Goal: Information Seeking & Learning: Learn about a topic

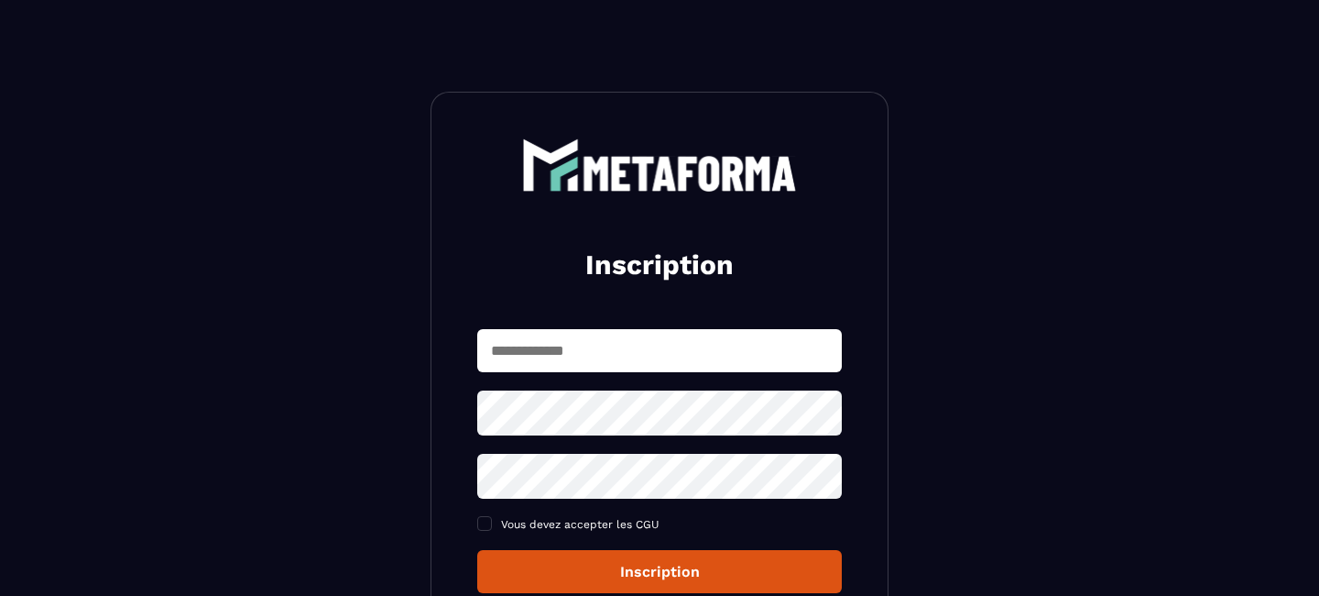
click at [687, 342] on input "text" at bounding box center [659, 350] width 365 height 43
type input "**********"
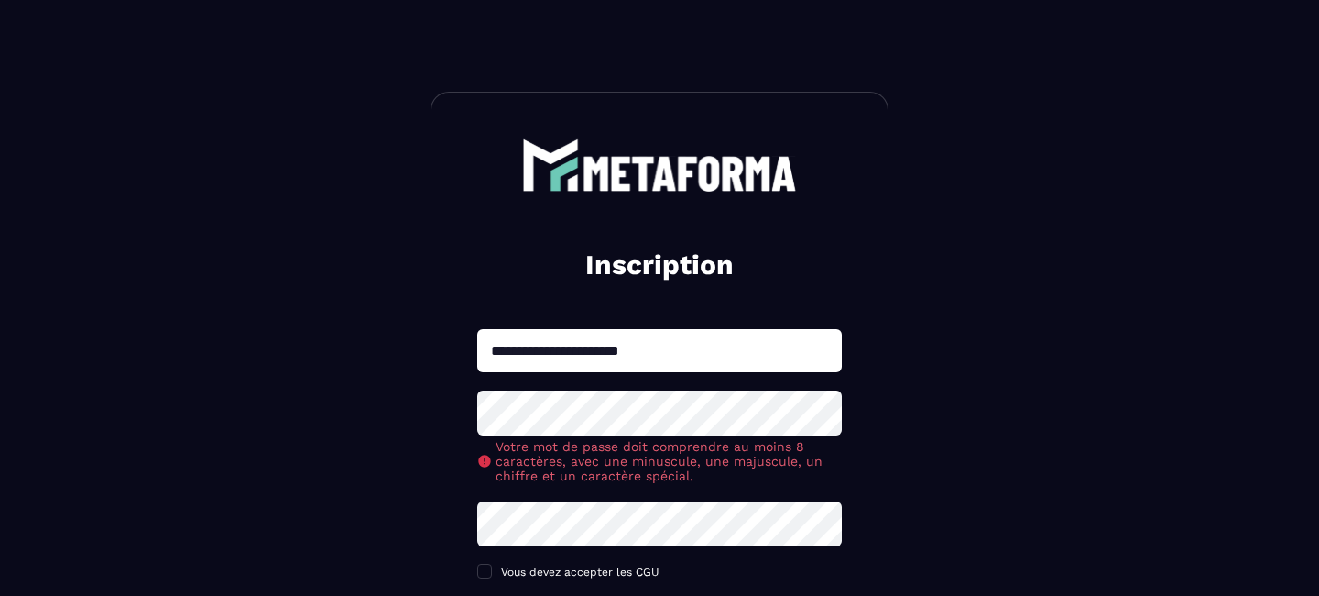
click at [1132, 410] on section "**********" at bounding box center [659, 467] width 1319 height 935
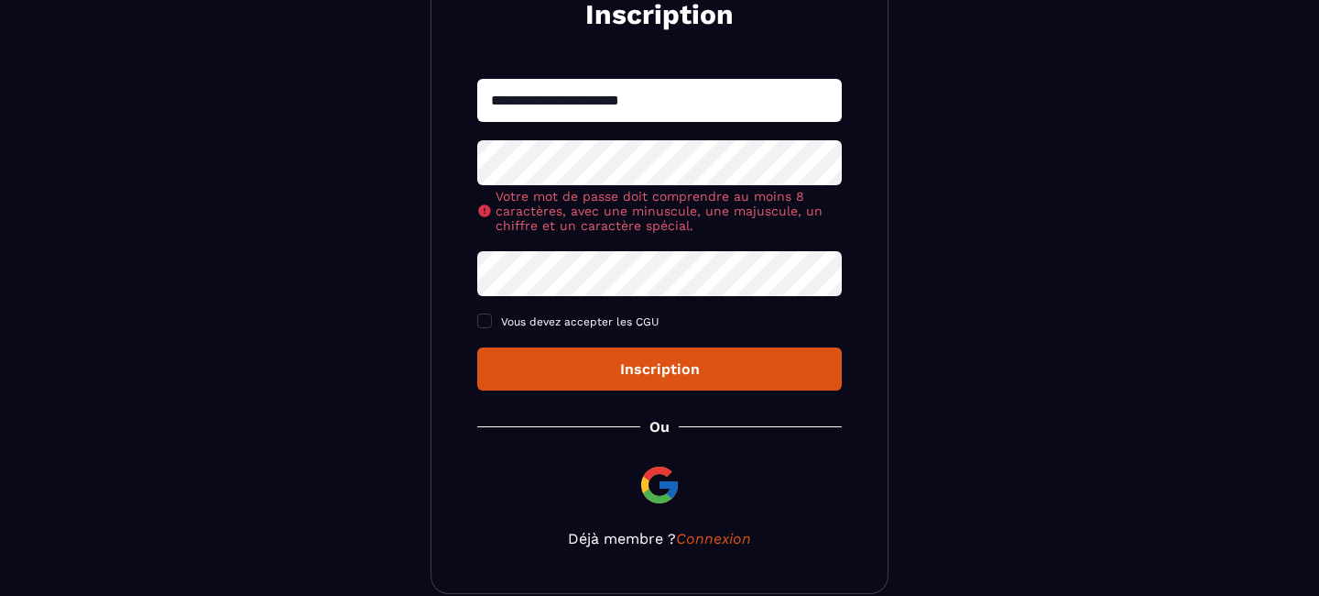
scroll to position [250, 0]
click at [827, 163] on icon at bounding box center [822, 162] width 20 height 16
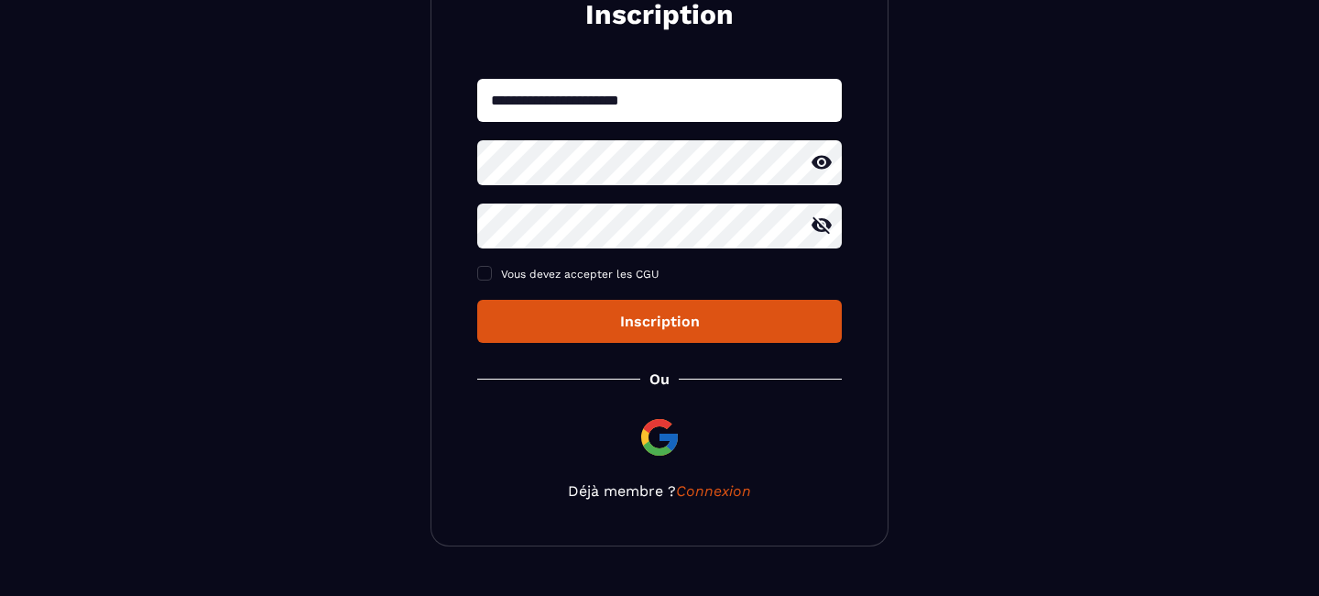
click at [692, 327] on div "Inscription" at bounding box center [659, 320] width 335 height 17
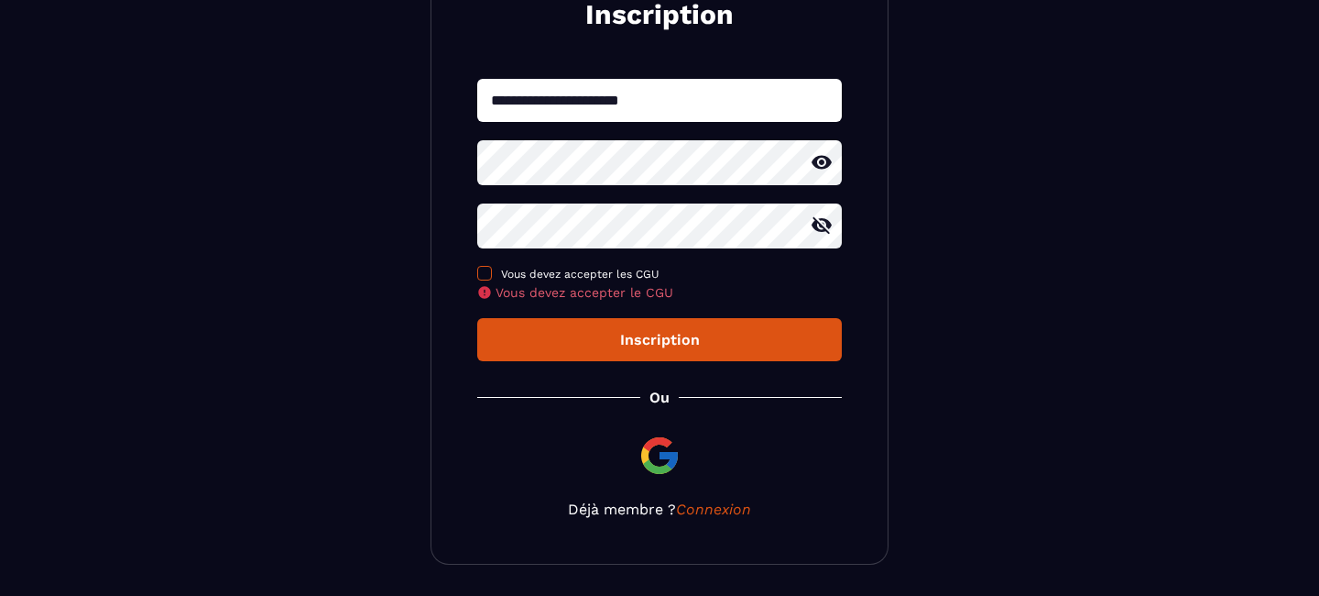
click at [491, 275] on span at bounding box center [484, 273] width 15 height 15
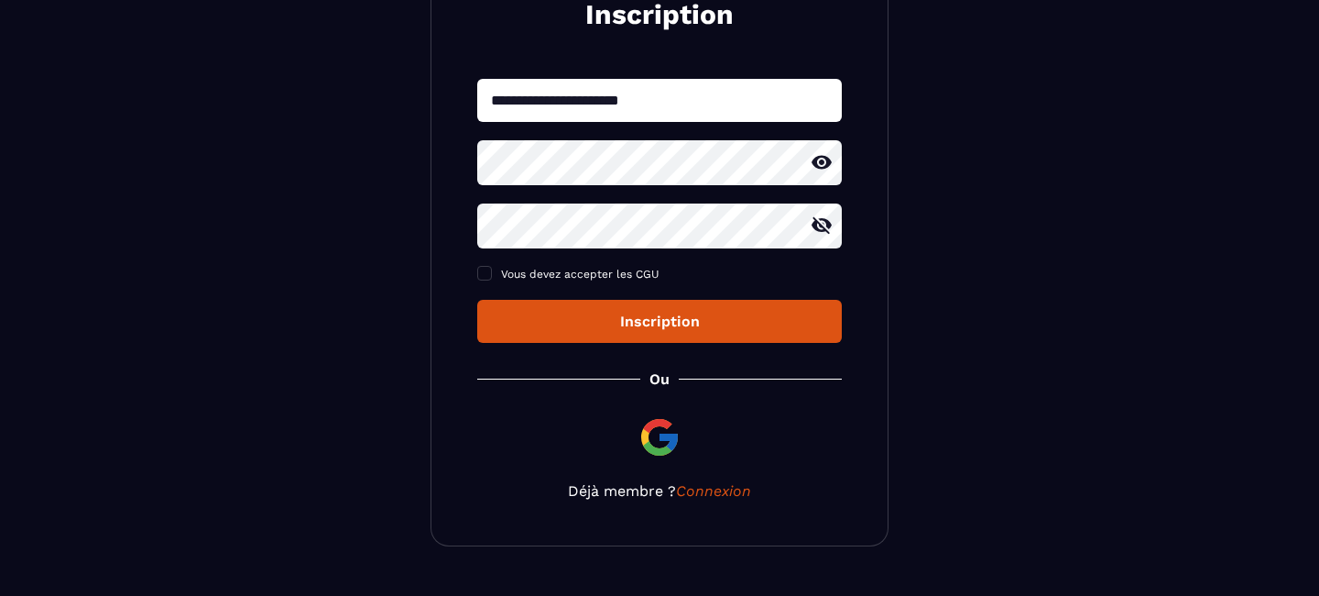
click at [619, 330] on div "Inscription" at bounding box center [659, 320] width 335 height 17
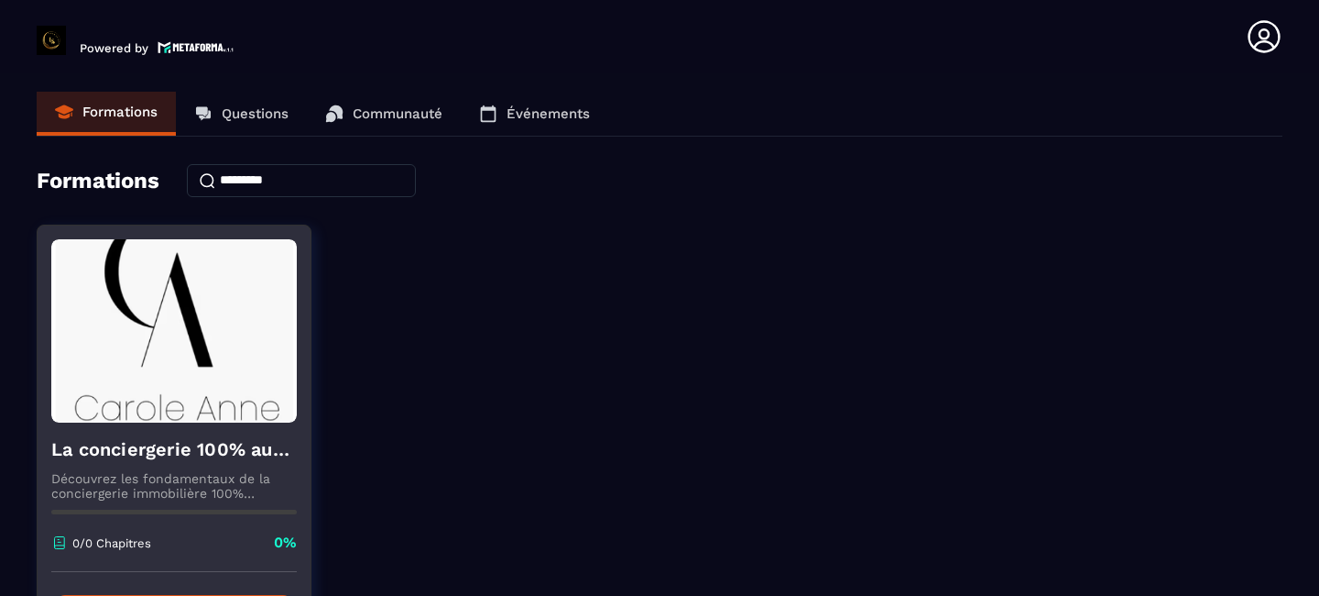
scroll to position [140, 0]
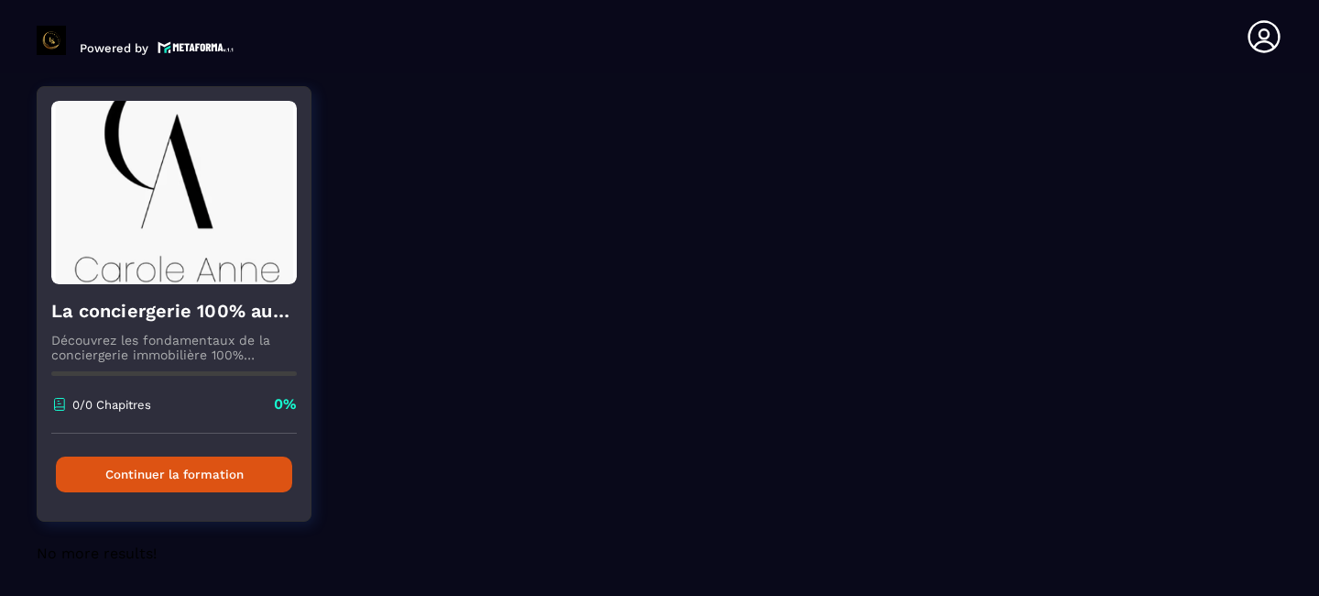
click at [185, 474] on button "Continuer la formation" at bounding box center [174, 474] width 236 height 36
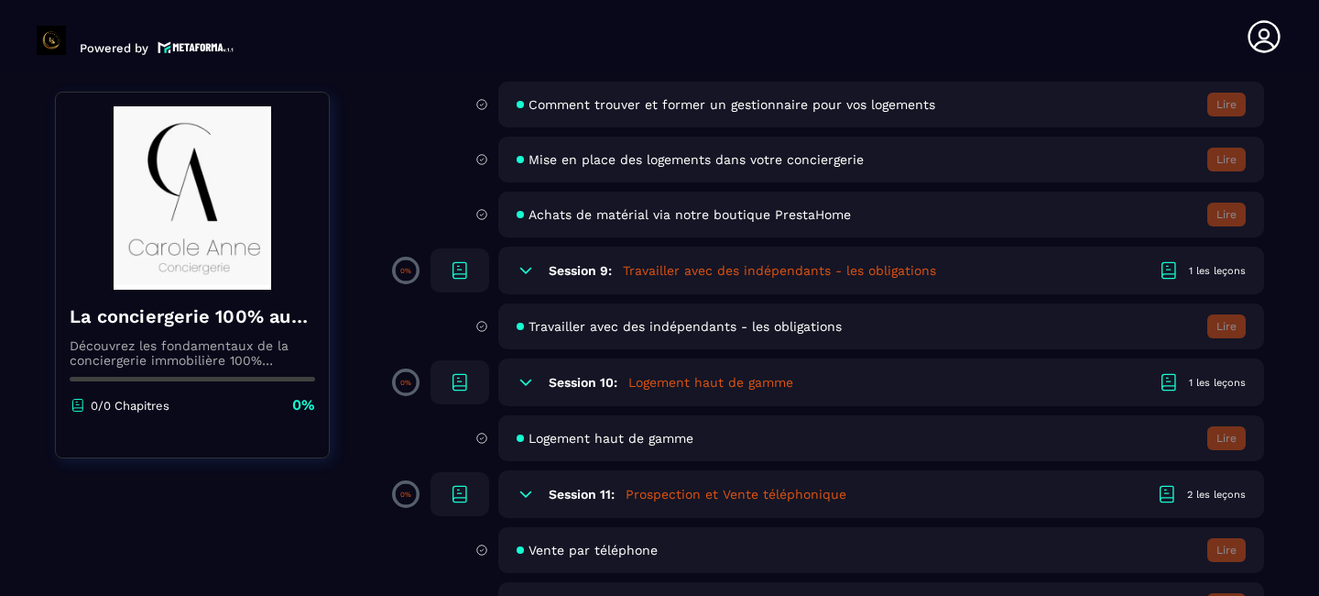
scroll to position [1753, 0]
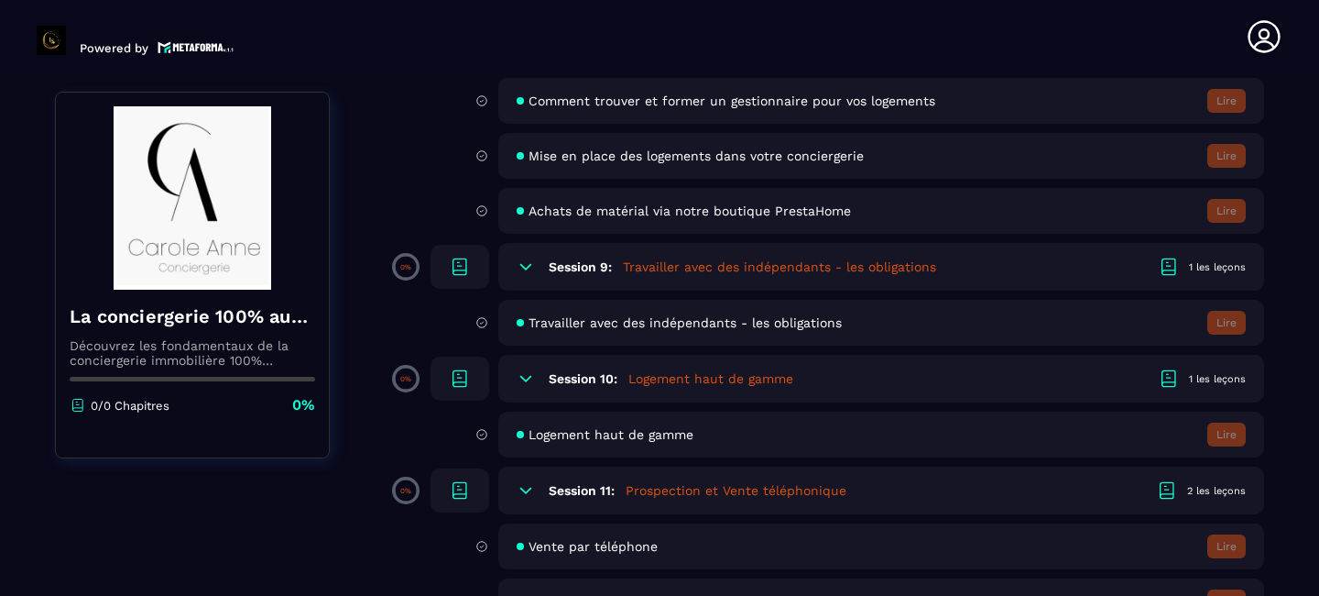
click at [693, 375] on h5 "Logement haut de gamme" at bounding box center [711, 378] width 165 height 18
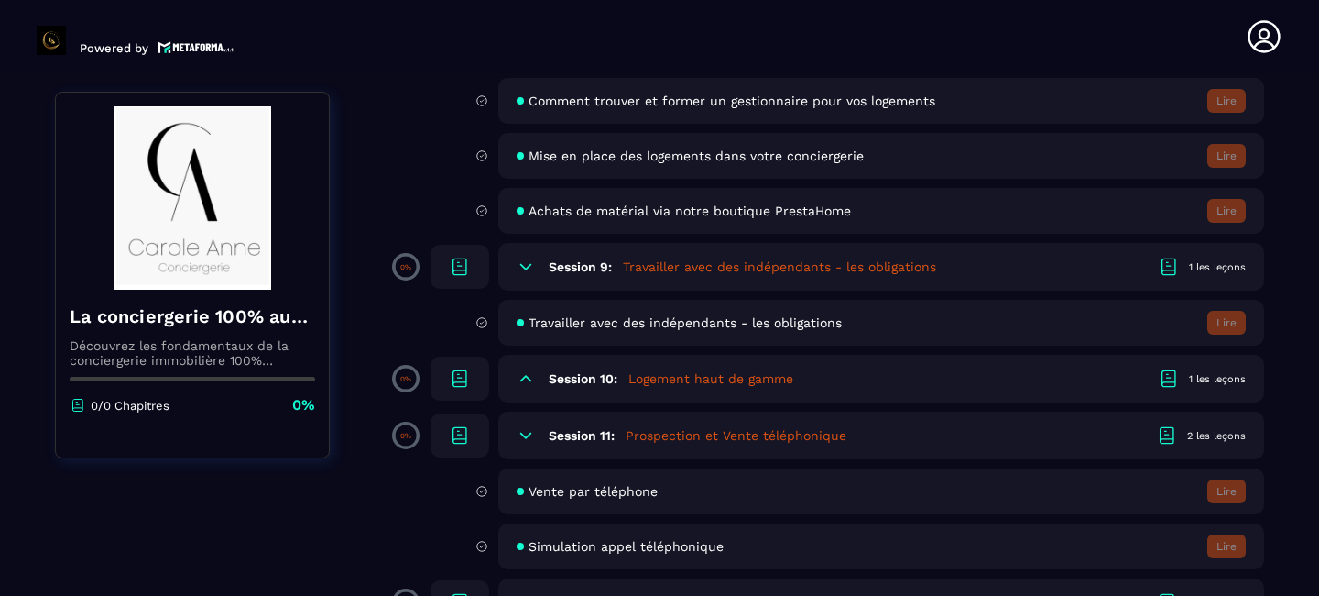
click at [688, 376] on h5 "Logement haut de gamme" at bounding box center [711, 378] width 165 height 18
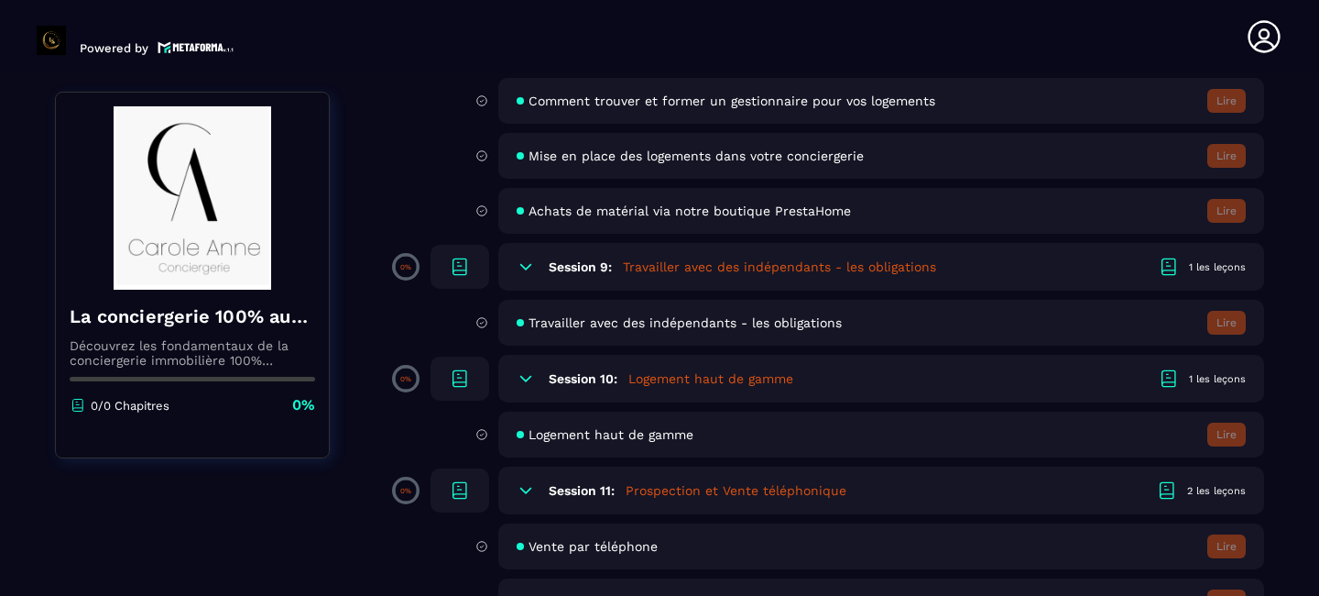
click at [634, 441] on span "Logement haut de gamme" at bounding box center [611, 434] width 165 height 15
click at [458, 377] on icon at bounding box center [460, 377] width 13 height 14
click at [626, 384] on div "Session 10: Logement haut de gamme 1 les leçons" at bounding box center [881, 379] width 766 height 48
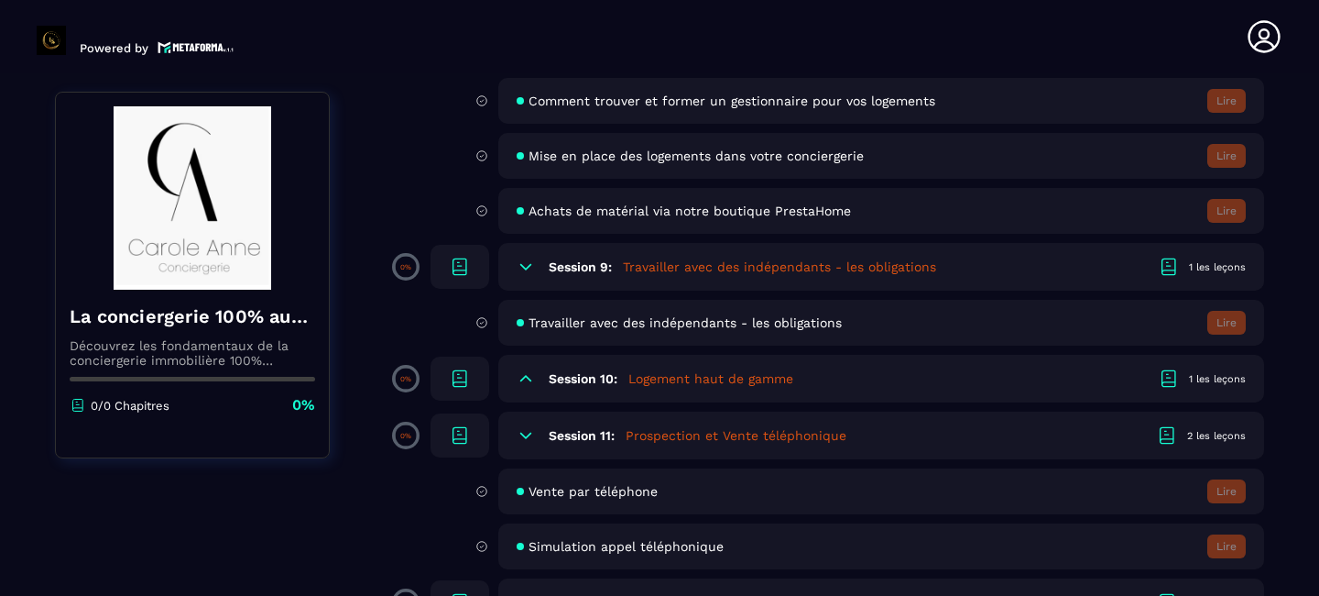
click at [626, 384] on div "Session 10: Logement haut de gamme 1 les leçons" at bounding box center [881, 379] width 766 height 48
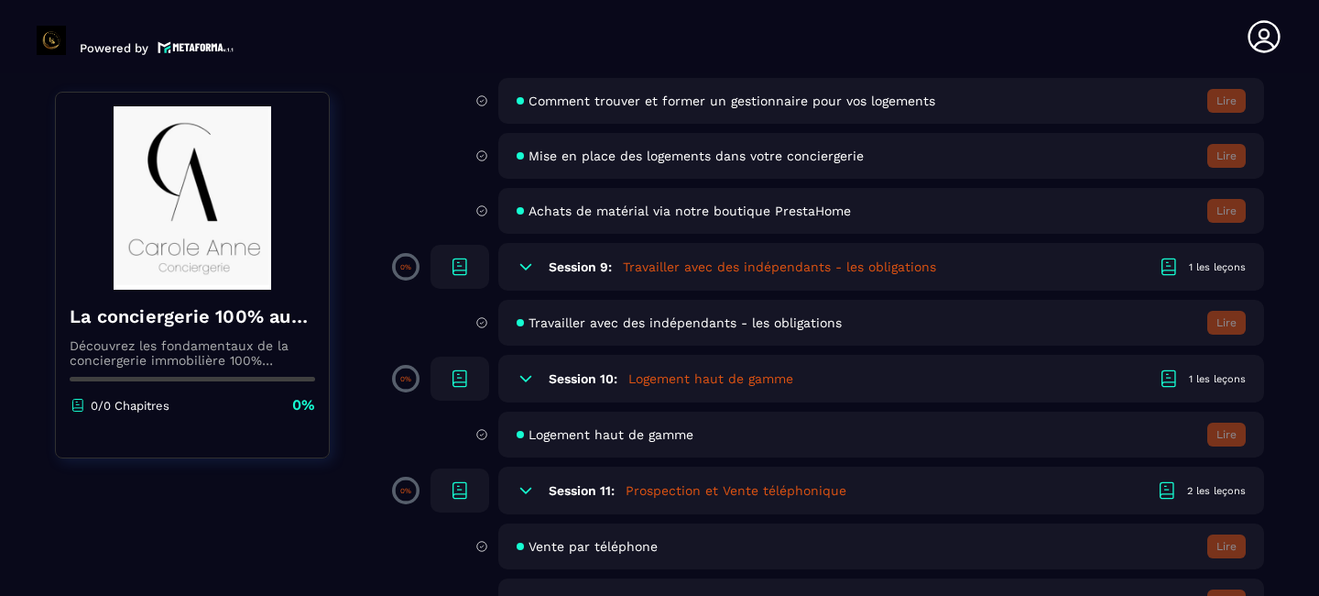
click at [483, 436] on icon at bounding box center [482, 434] width 13 height 16
click at [570, 432] on span "Logement haut de gamme" at bounding box center [611, 434] width 165 height 15
click at [1211, 384] on div "1 les leçons" at bounding box center [1217, 379] width 57 height 14
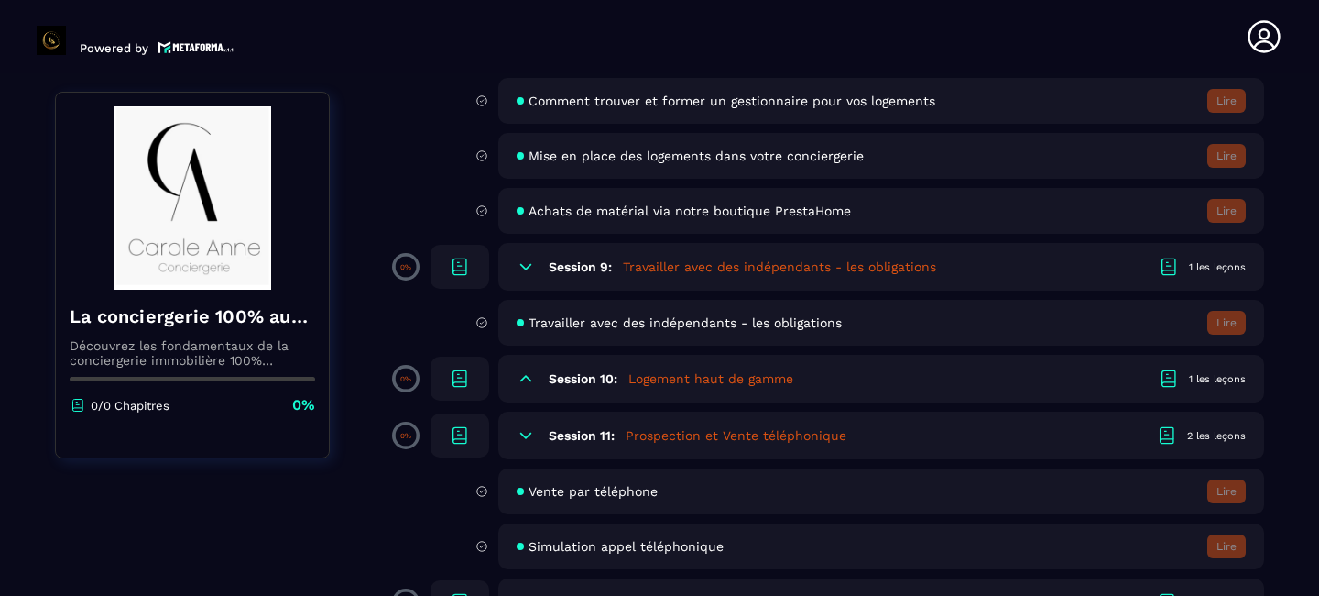
click at [1211, 384] on div "1 les leçons" at bounding box center [1217, 379] width 57 height 14
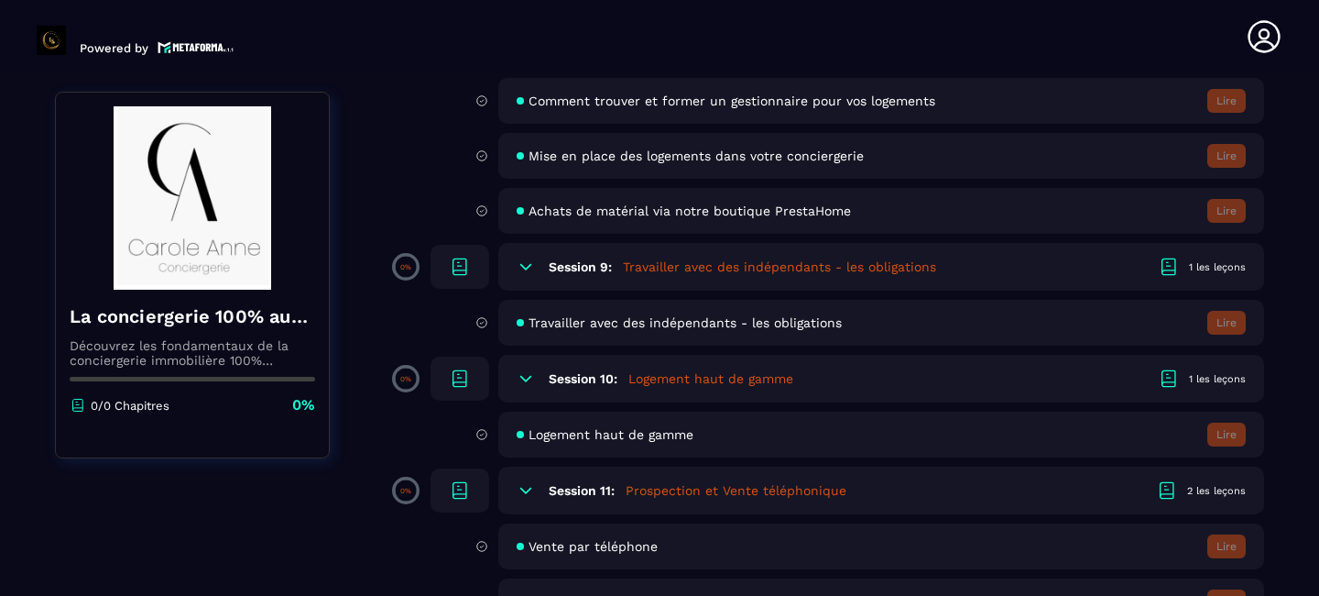
click at [664, 379] on h5 "Logement haut de gamme" at bounding box center [711, 378] width 165 height 18
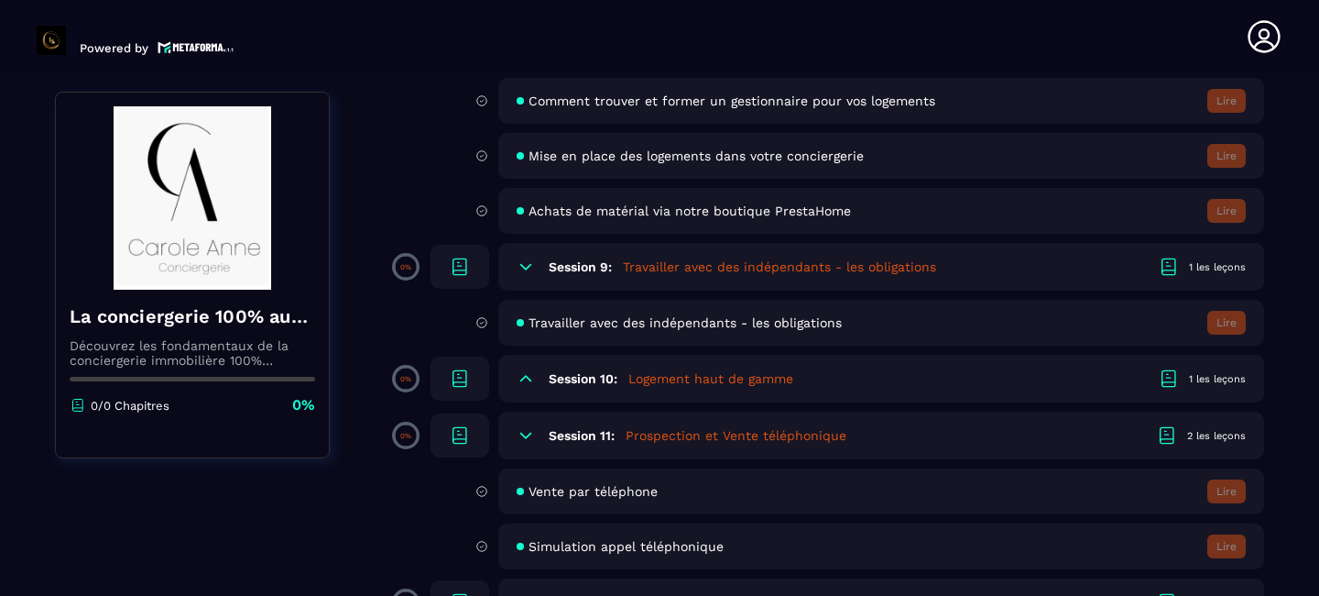
click at [664, 379] on h5 "Logement haut de gamme" at bounding box center [711, 378] width 165 height 18
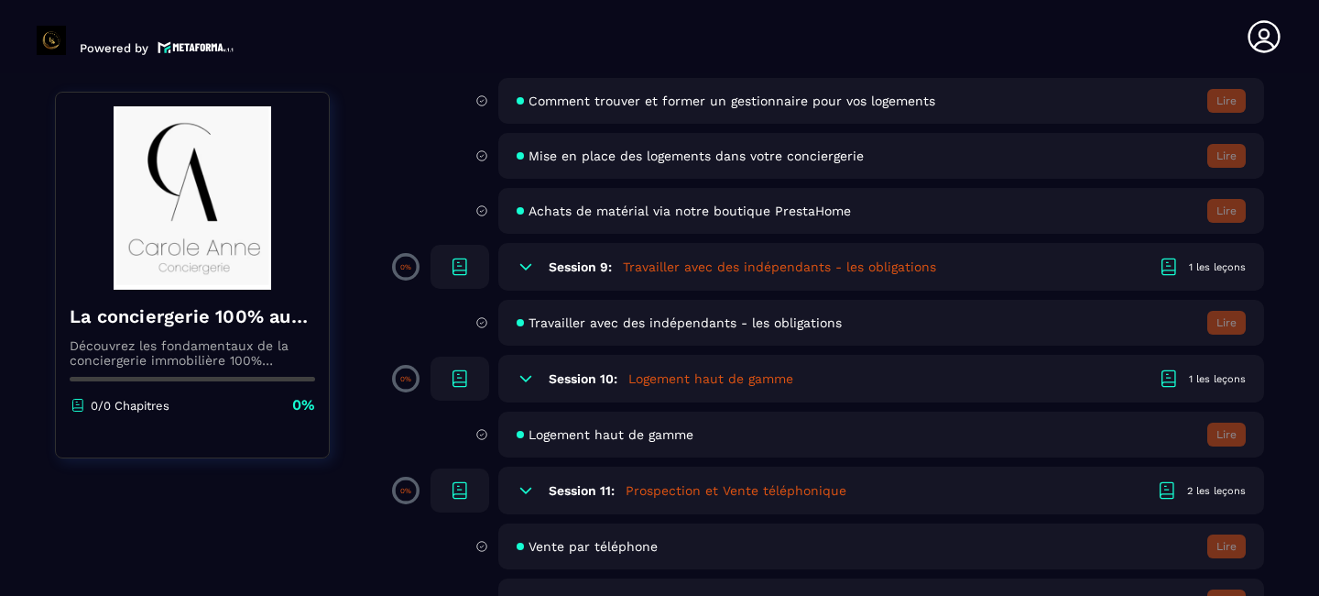
click at [664, 379] on h5 "Logement haut de gamme" at bounding box center [711, 378] width 165 height 18
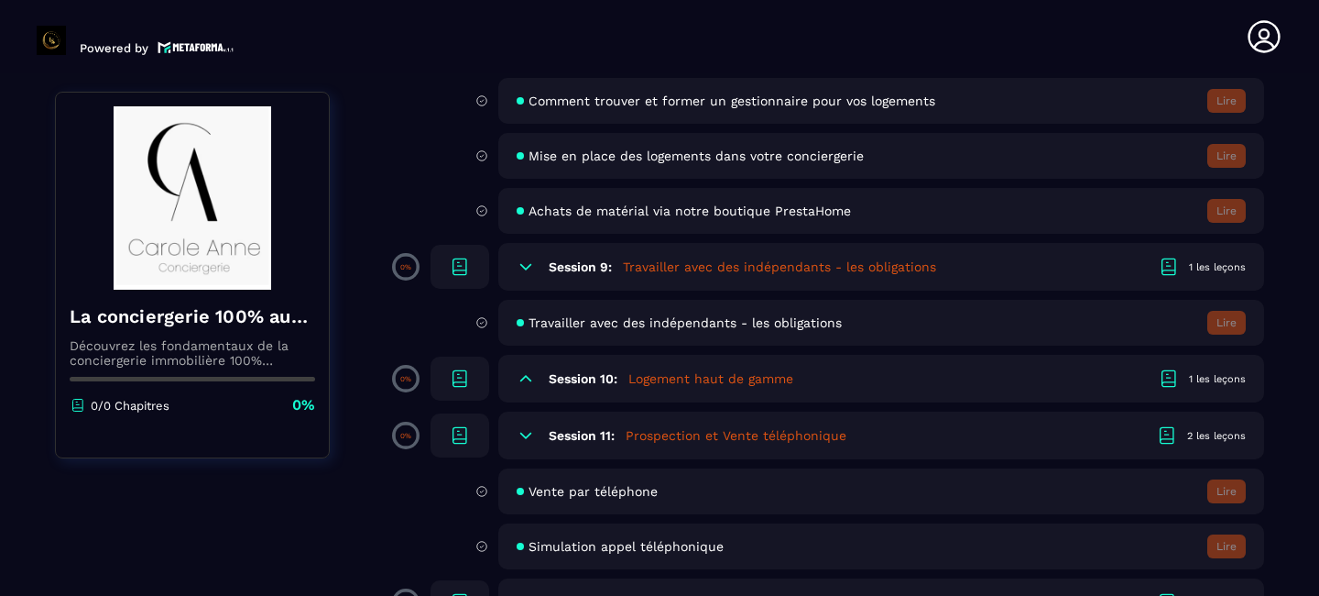
click at [402, 377] on p "0%" at bounding box center [405, 379] width 11 height 8
click at [457, 378] on icon at bounding box center [460, 378] width 22 height 22
click at [474, 381] on div at bounding box center [460, 378] width 59 height 44
click at [522, 381] on icon at bounding box center [526, 378] width 18 height 18
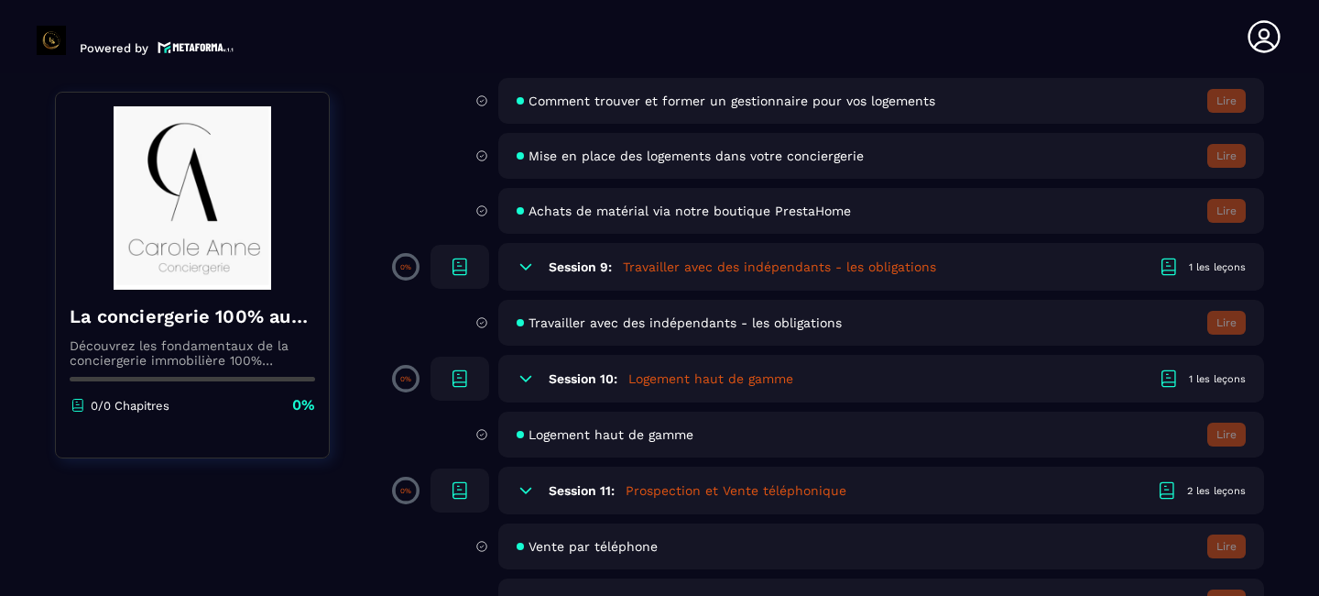
click at [610, 431] on span "Logement haut de gamme" at bounding box center [611, 434] width 165 height 15
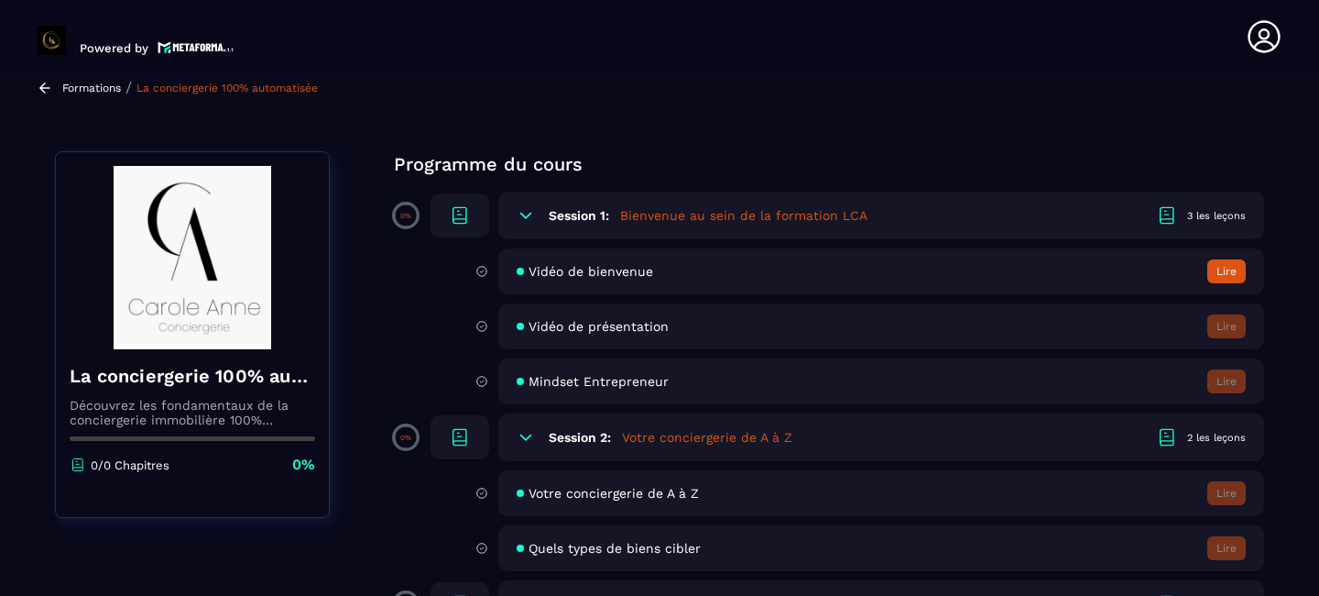
scroll to position [0, 0]
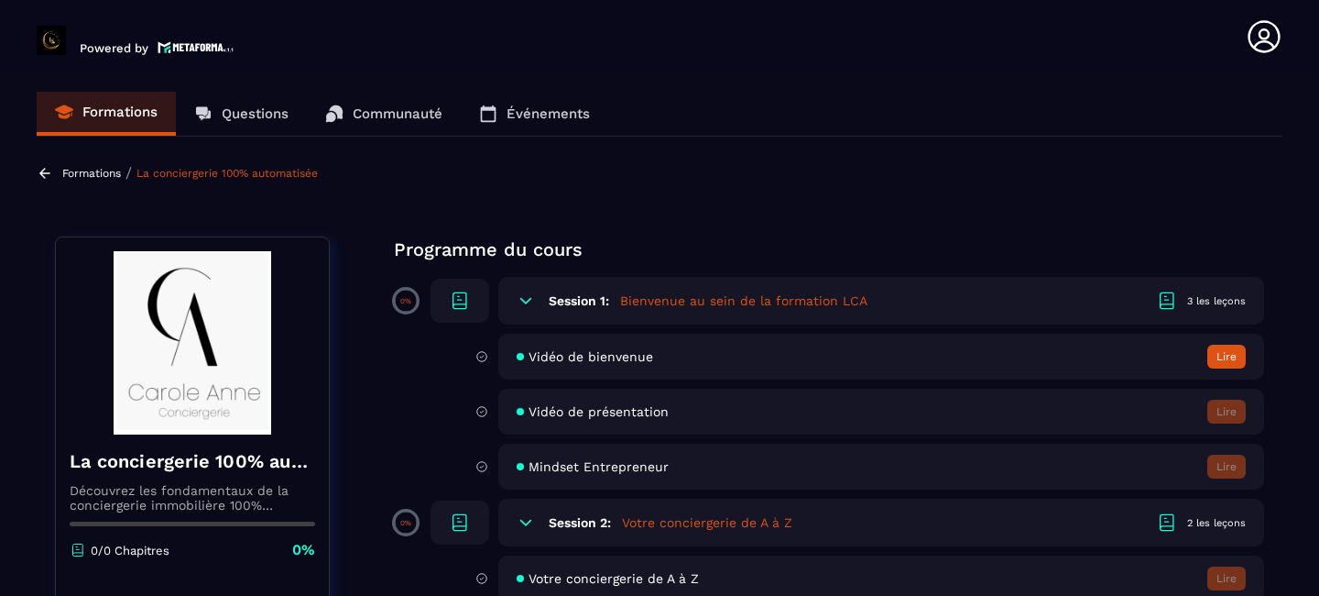
click at [512, 120] on p "Événements" at bounding box center [548, 113] width 83 height 16
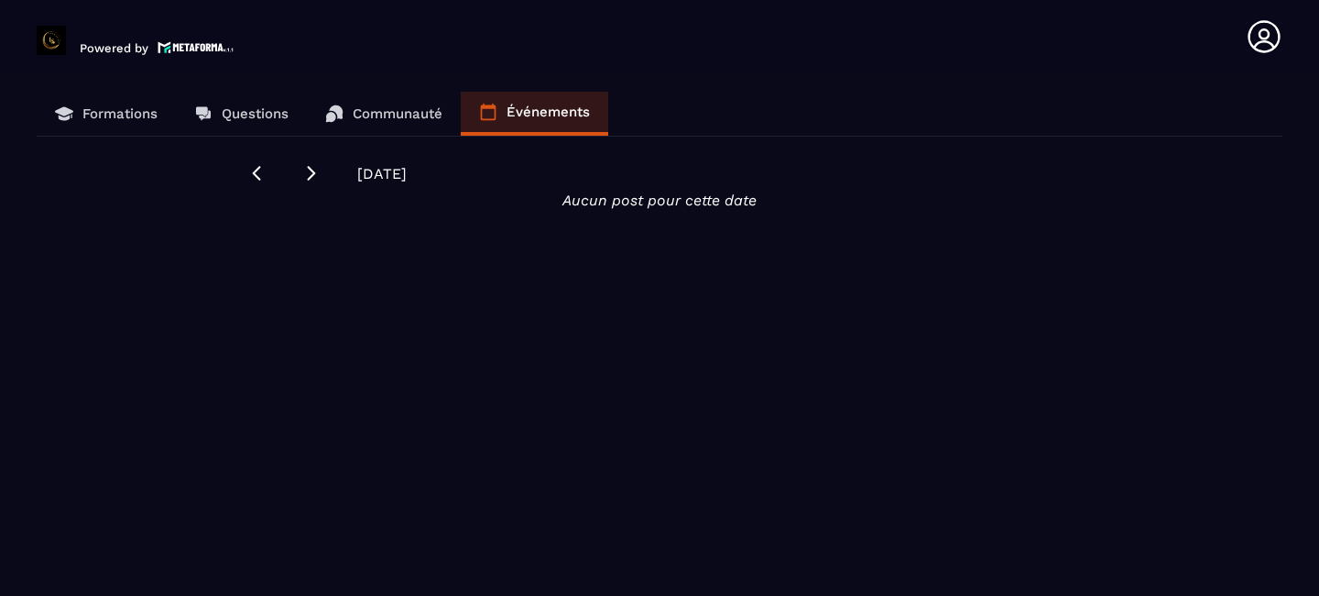
click at [408, 114] on p "Communauté" at bounding box center [398, 113] width 90 height 16
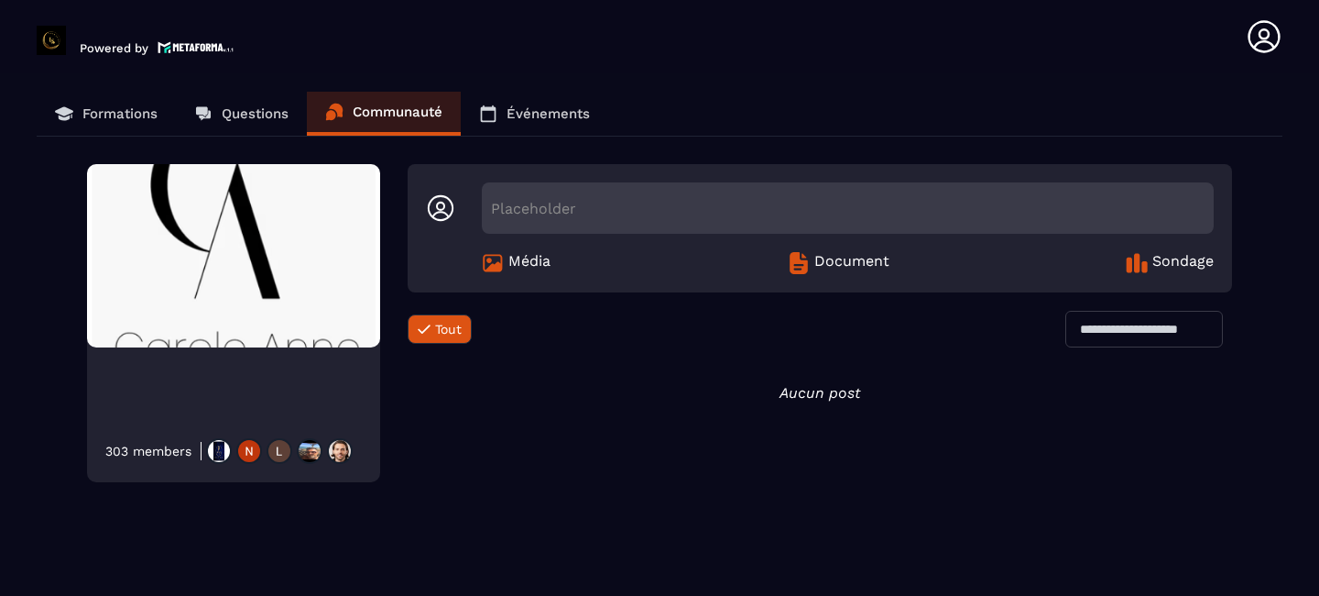
click at [505, 119] on link "Événements" at bounding box center [535, 114] width 148 height 44
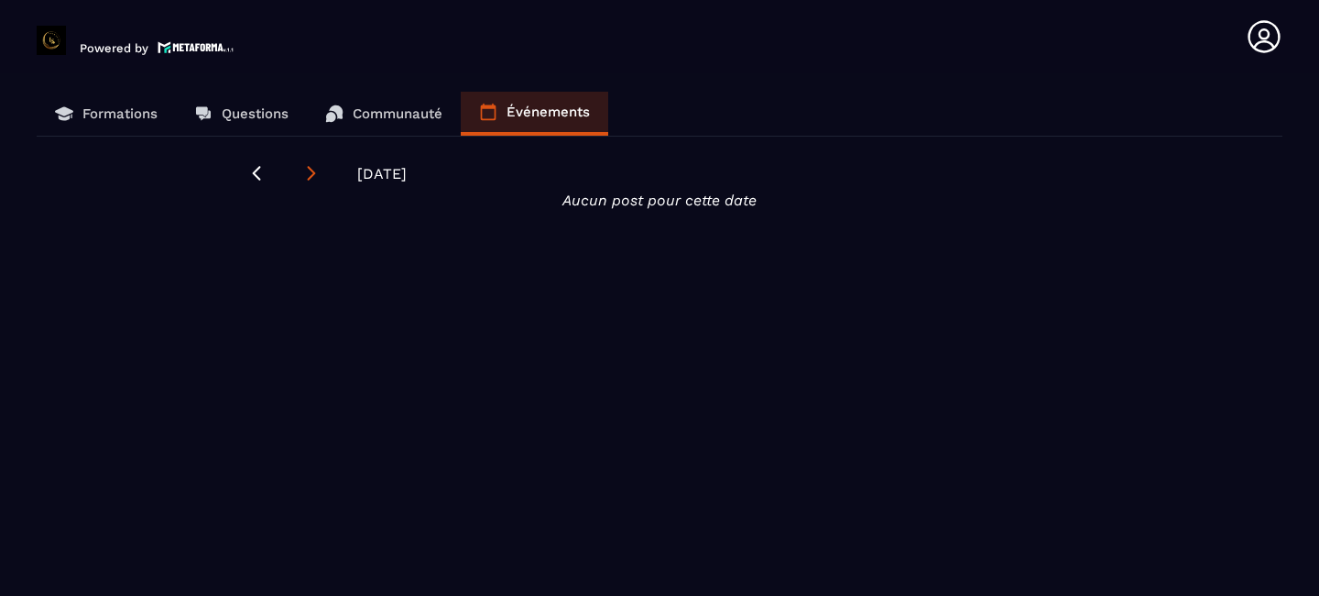
click at [308, 176] on icon at bounding box center [311, 173] width 18 height 18
click at [121, 104] on link "Formations" at bounding box center [106, 114] width 139 height 44
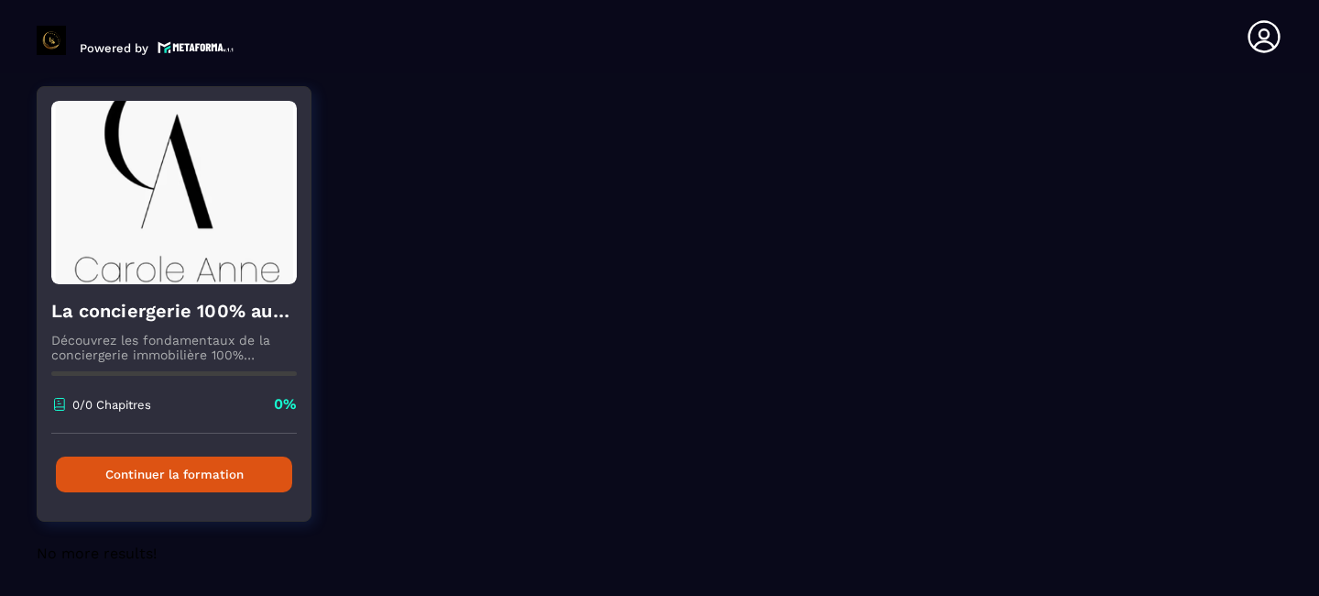
scroll to position [139, 0]
click at [216, 477] on button "Continuer la formation" at bounding box center [174, 474] width 236 height 36
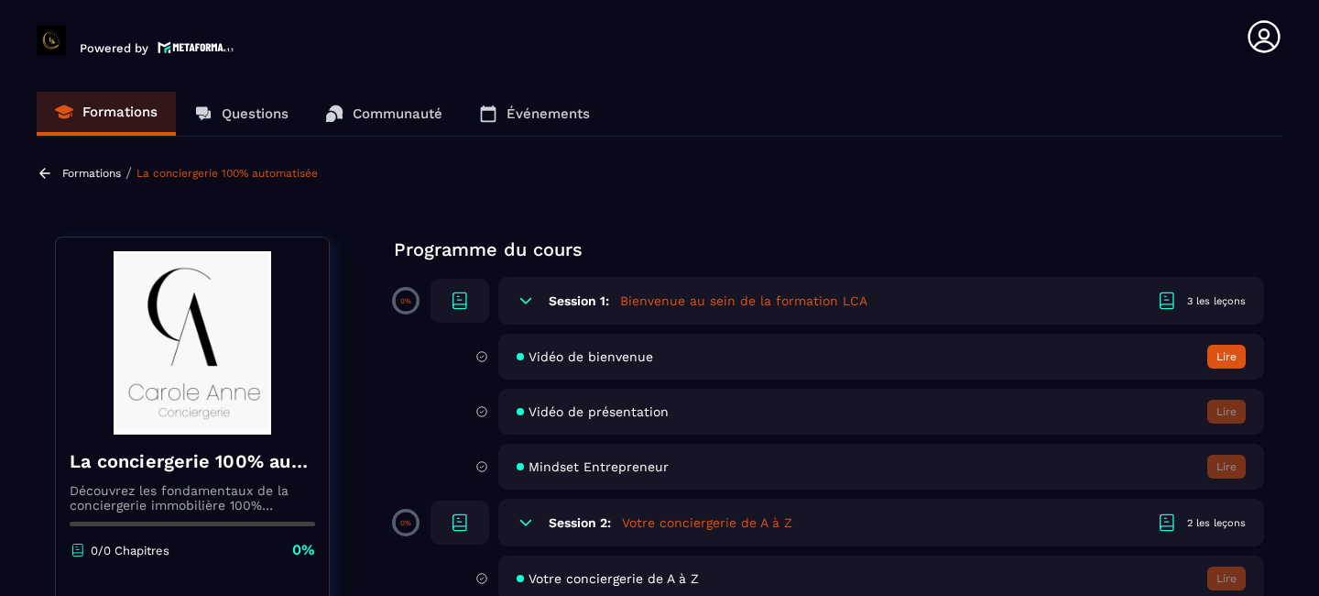
click at [1224, 353] on button "Lire" at bounding box center [1227, 357] width 38 height 24
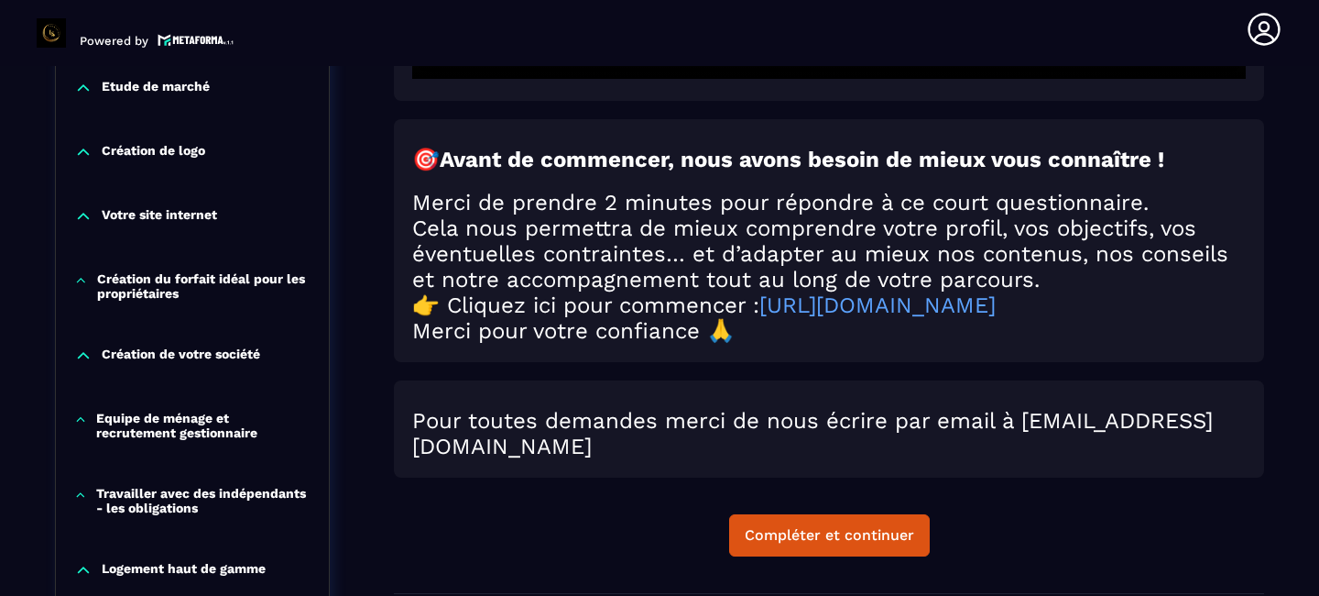
scroll to position [781, 0]
click at [841, 543] on div "Compléter et continuer" at bounding box center [830, 534] width 170 height 18
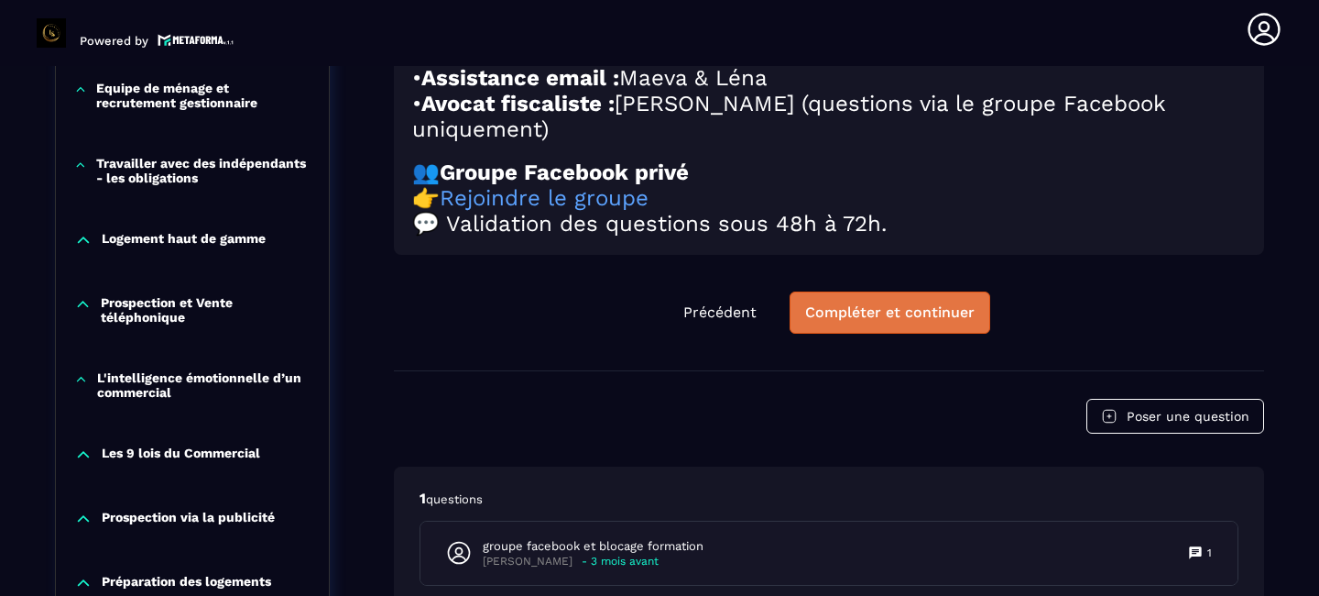
scroll to position [1110, 0]
click at [889, 333] on button "Compléter et continuer" at bounding box center [890, 311] width 201 height 42
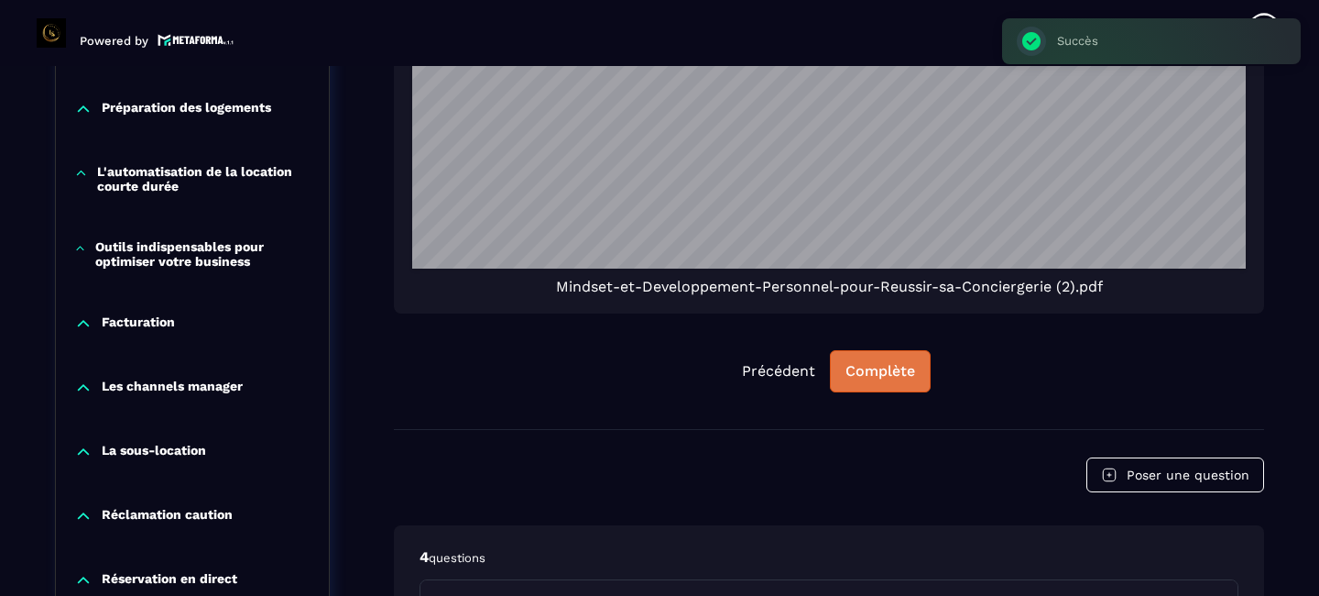
scroll to position [1618, 0]
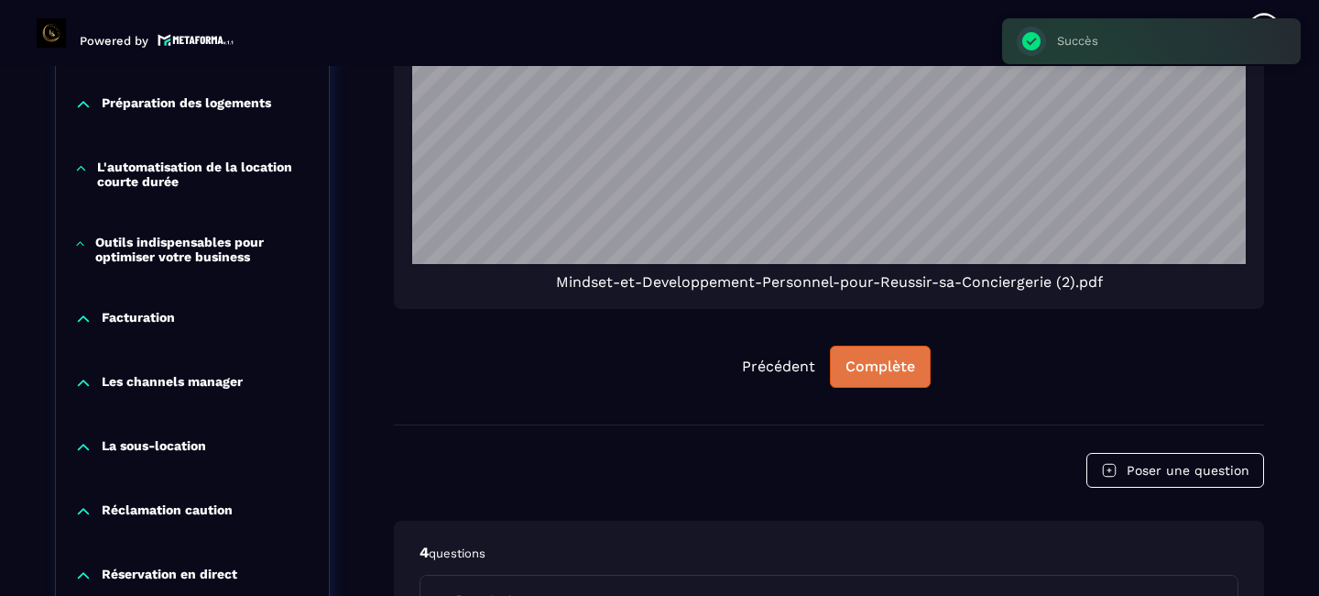
click at [870, 345] on button "Complète" at bounding box center [880, 366] width 101 height 42
click at [870, 345] on button "Continuer" at bounding box center [880, 366] width 103 height 42
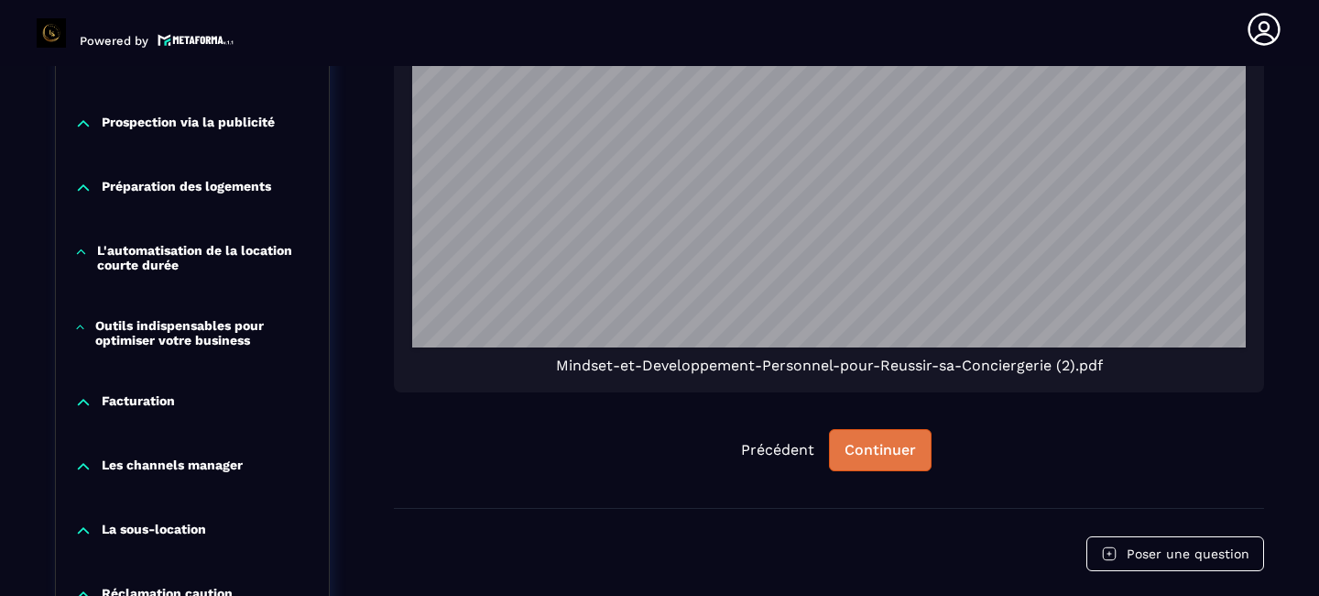
scroll to position [1531, 0]
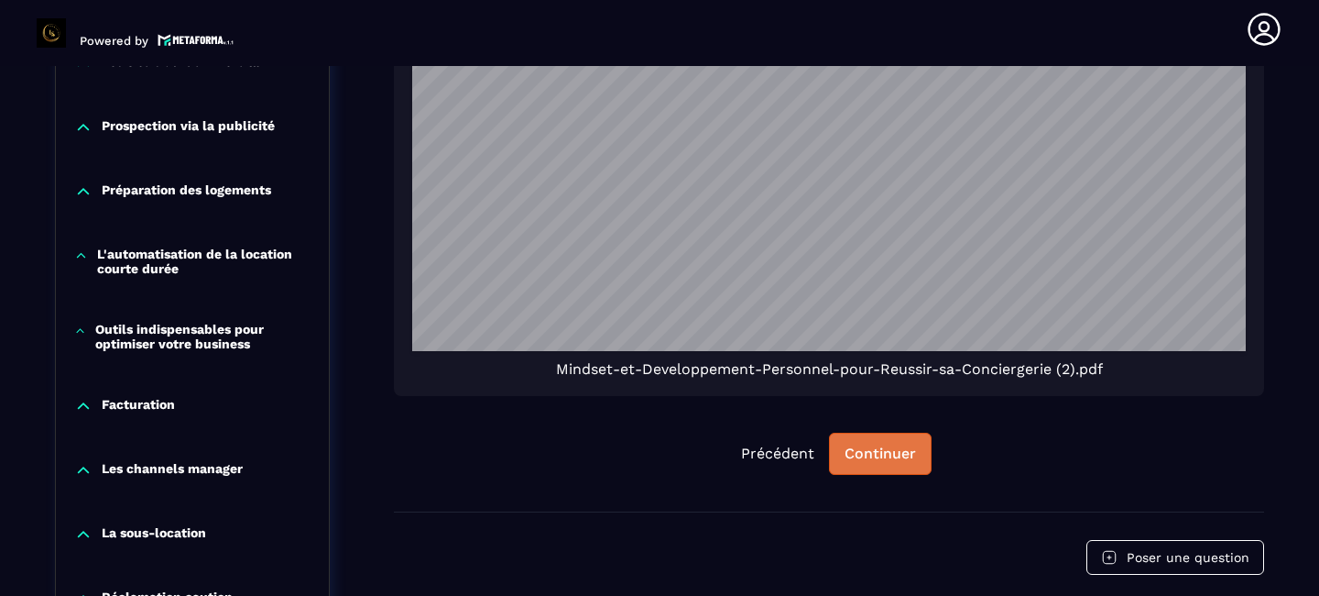
click at [886, 432] on button "Continuer" at bounding box center [880, 453] width 103 height 42
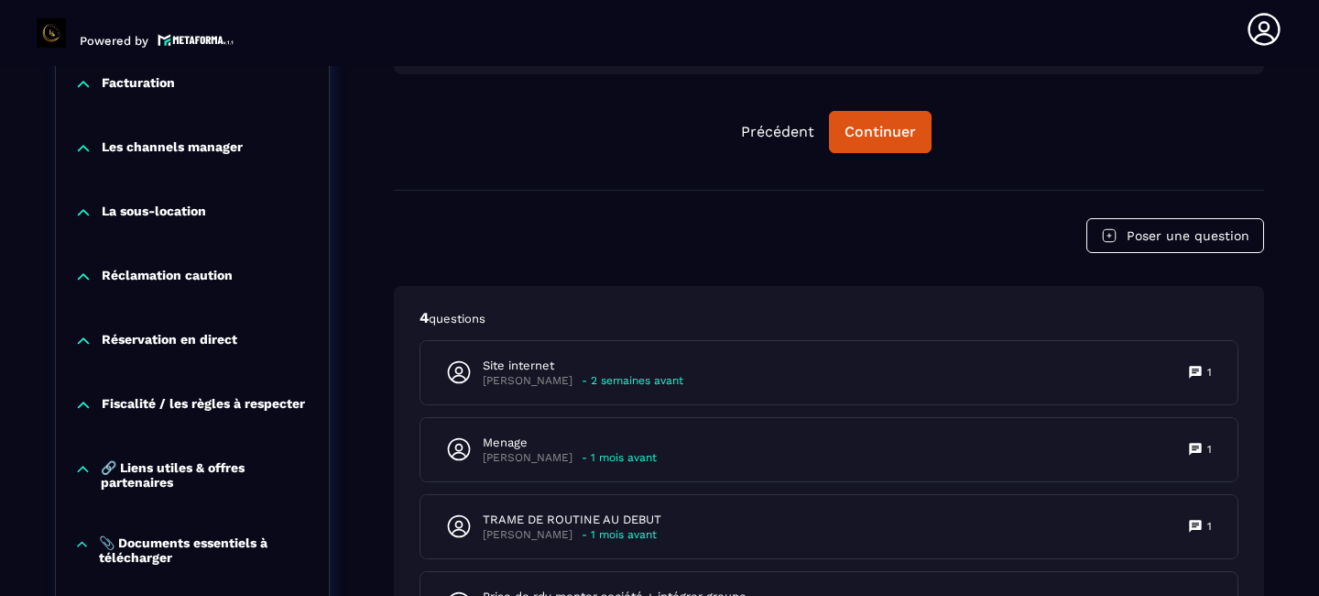
scroll to position [1853, 0]
click at [870, 123] on div "Continuer" at bounding box center [880, 132] width 71 height 18
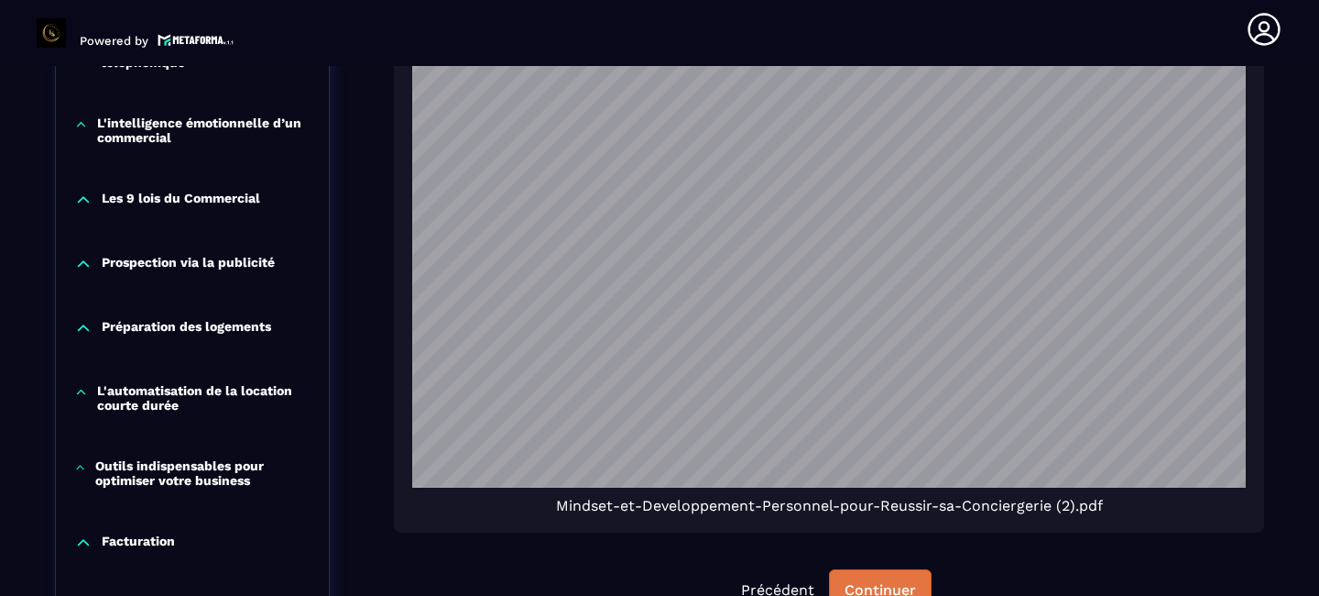
click at [860, 581] on div "Continuer" at bounding box center [880, 590] width 71 height 18
click at [872, 581] on div "Continuer" at bounding box center [880, 590] width 71 height 18
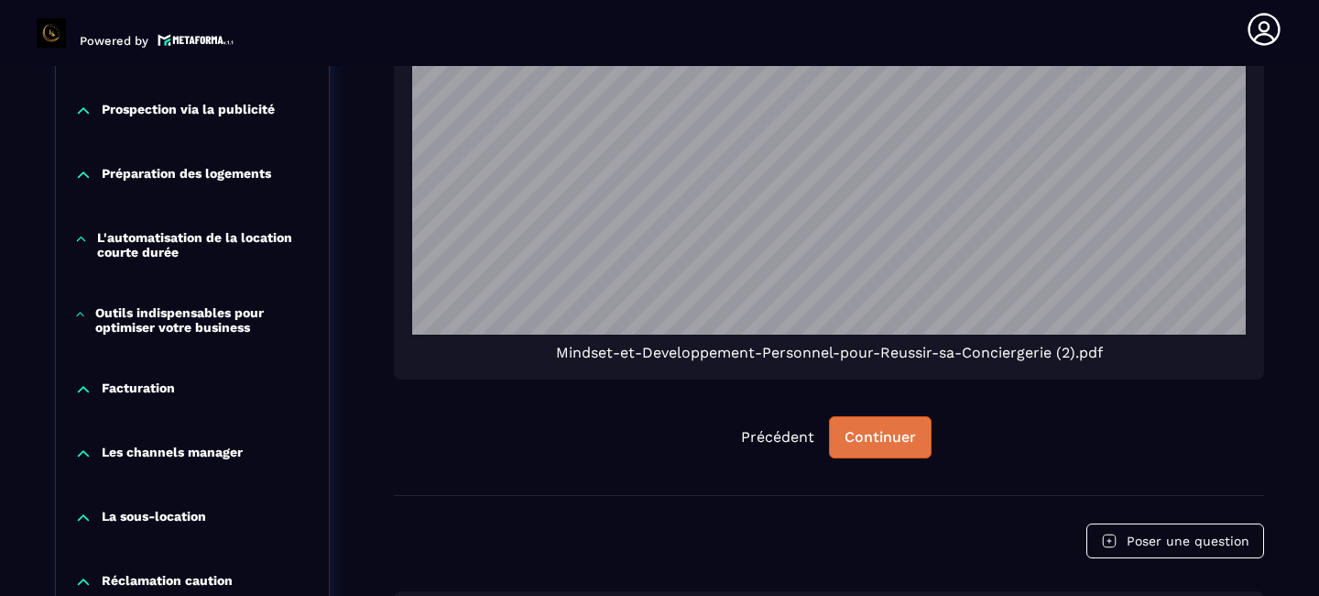
scroll to position [1548, 0]
click at [857, 415] on button "Continuer" at bounding box center [880, 436] width 103 height 42
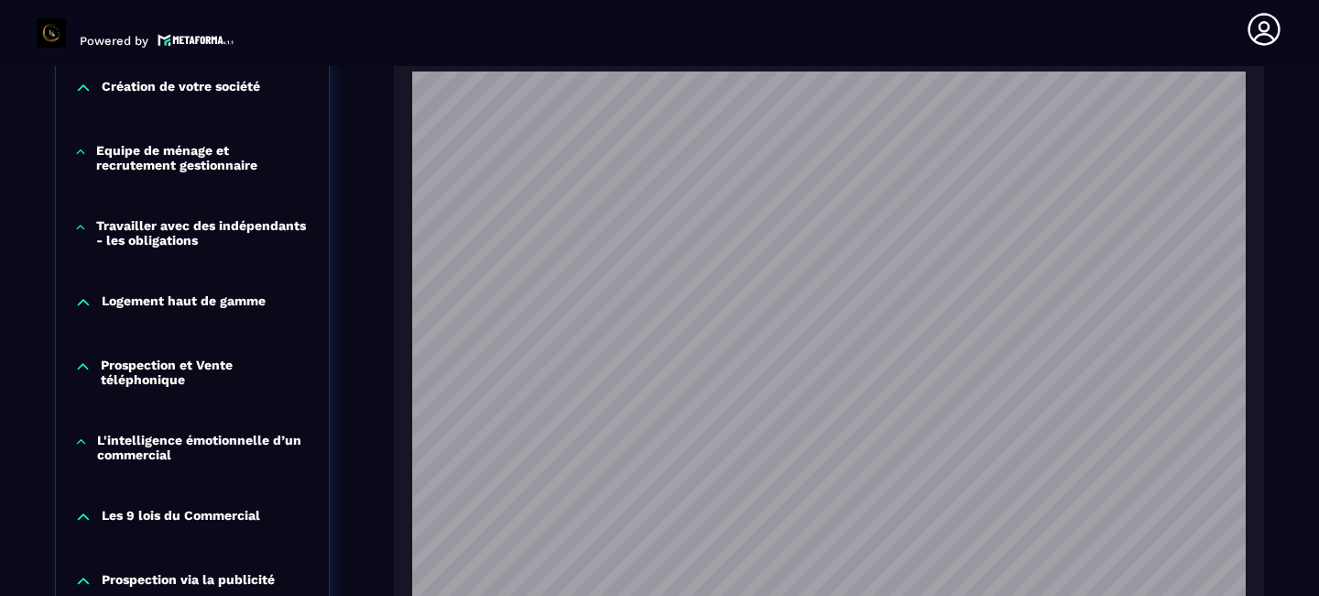
scroll to position [1077, 0]
click at [193, 294] on p "Logement haut de gamme" at bounding box center [184, 303] width 164 height 18
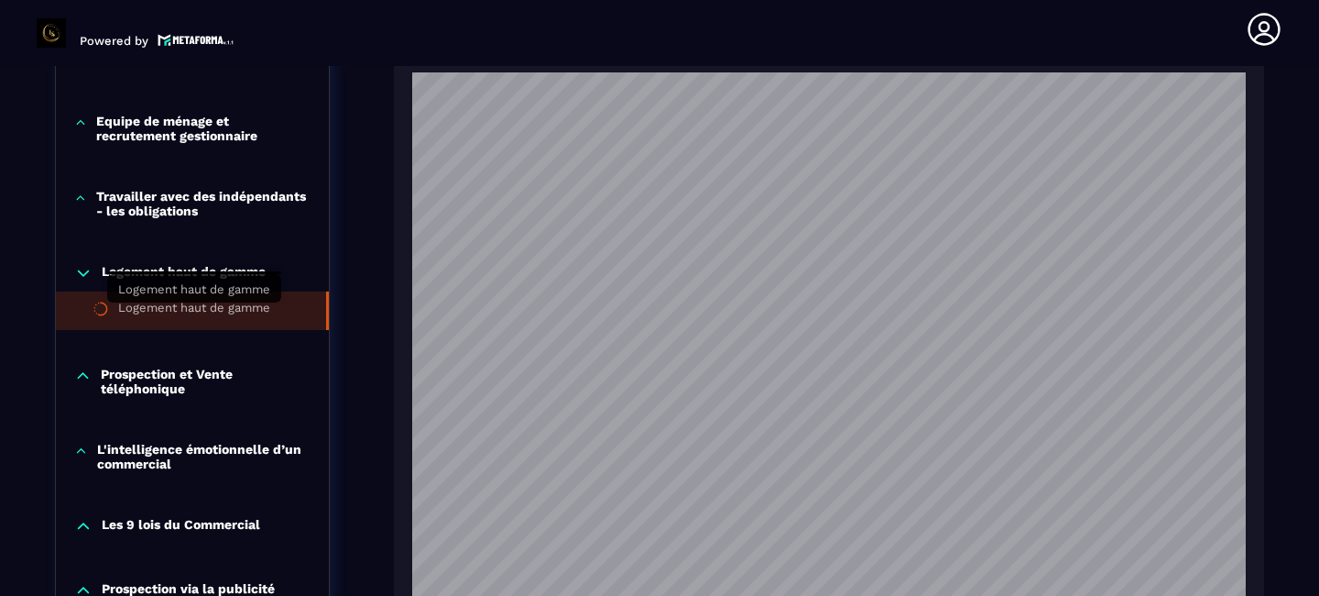
click at [188, 312] on div "Logement haut de gamme" at bounding box center [194, 311] width 152 height 20
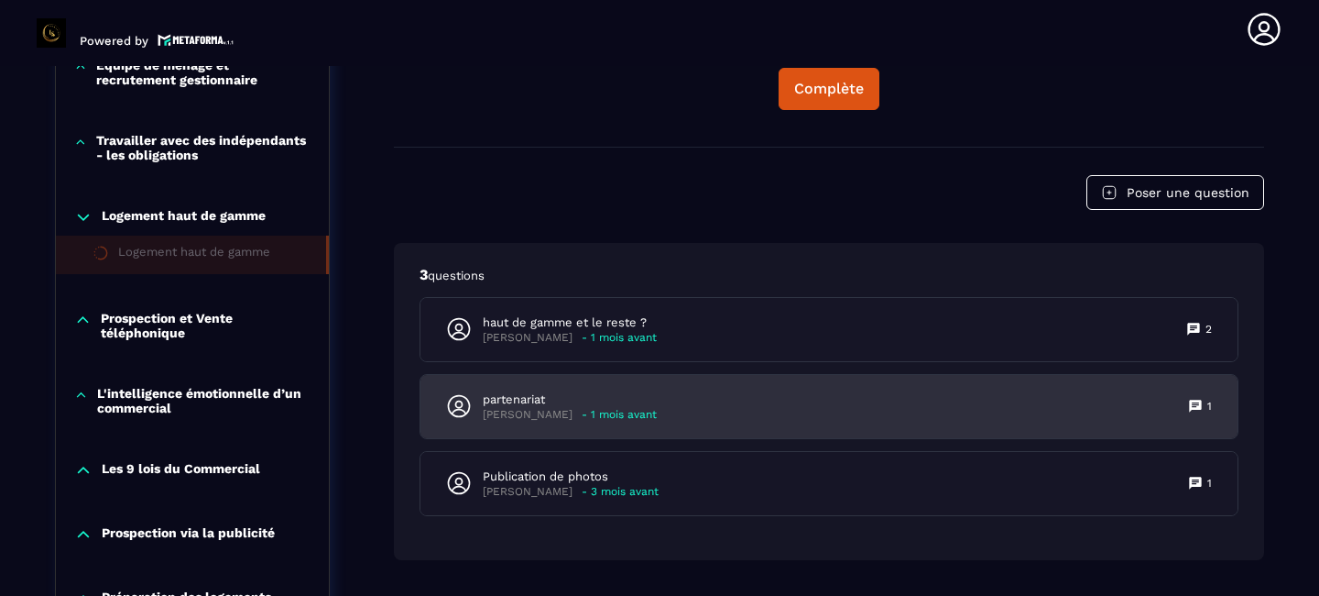
scroll to position [1133, 0]
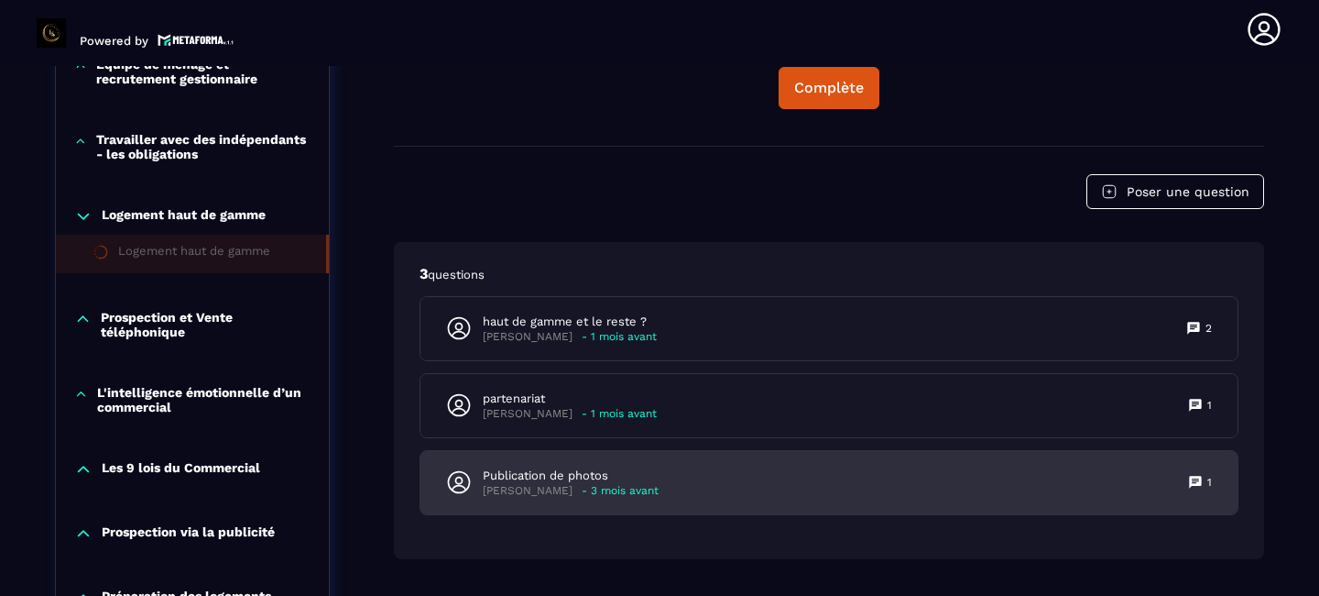
click at [603, 483] on div "Publication de photos [PERSON_NAME] - 3 mois avant 1" at bounding box center [829, 482] width 817 height 63
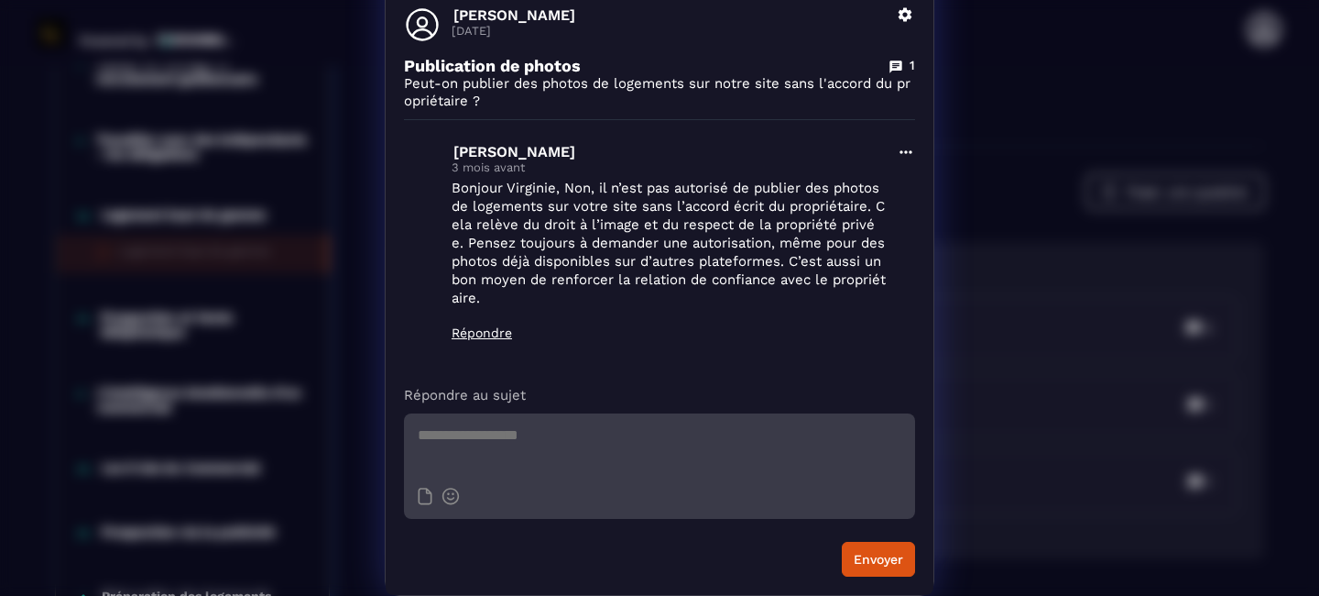
scroll to position [0, 0]
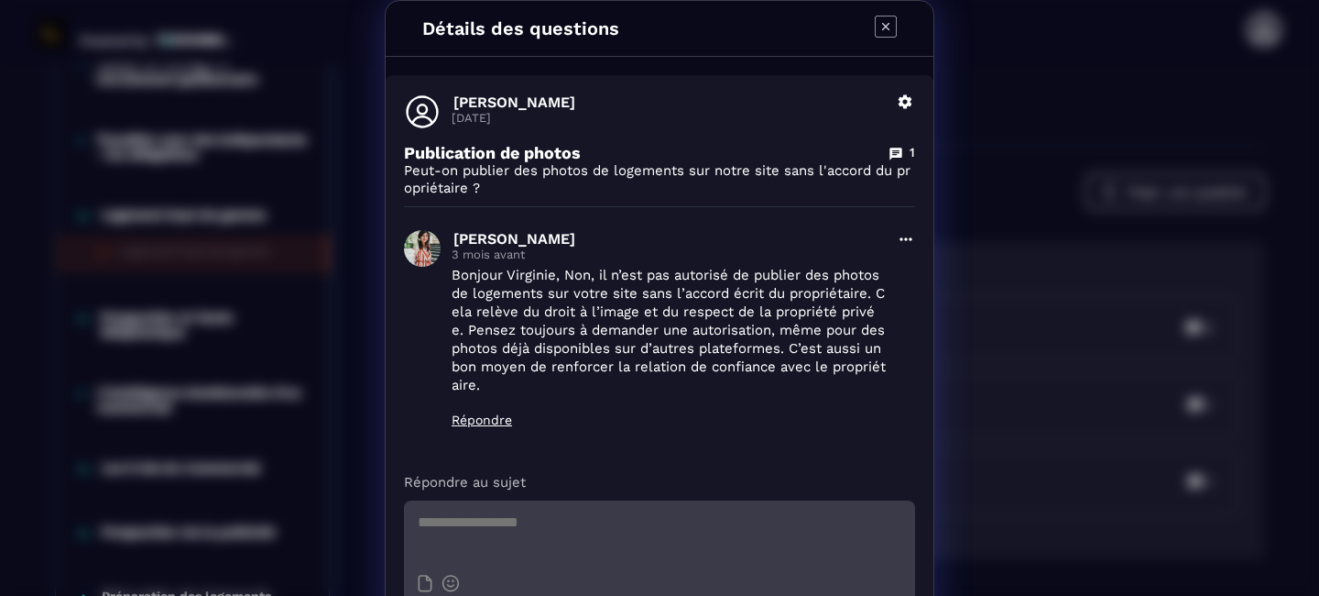
click at [890, 16] on icon "Modal window" at bounding box center [885, 26] width 21 height 21
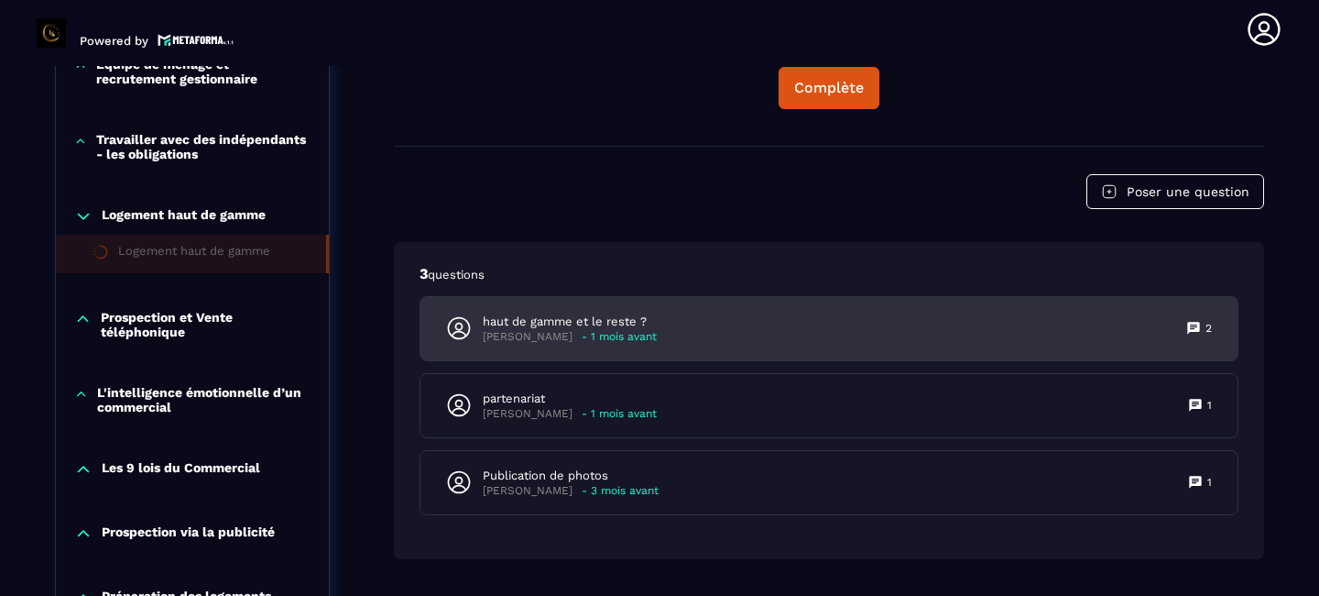
click at [609, 330] on p "- 1 mois avant" at bounding box center [619, 337] width 75 height 14
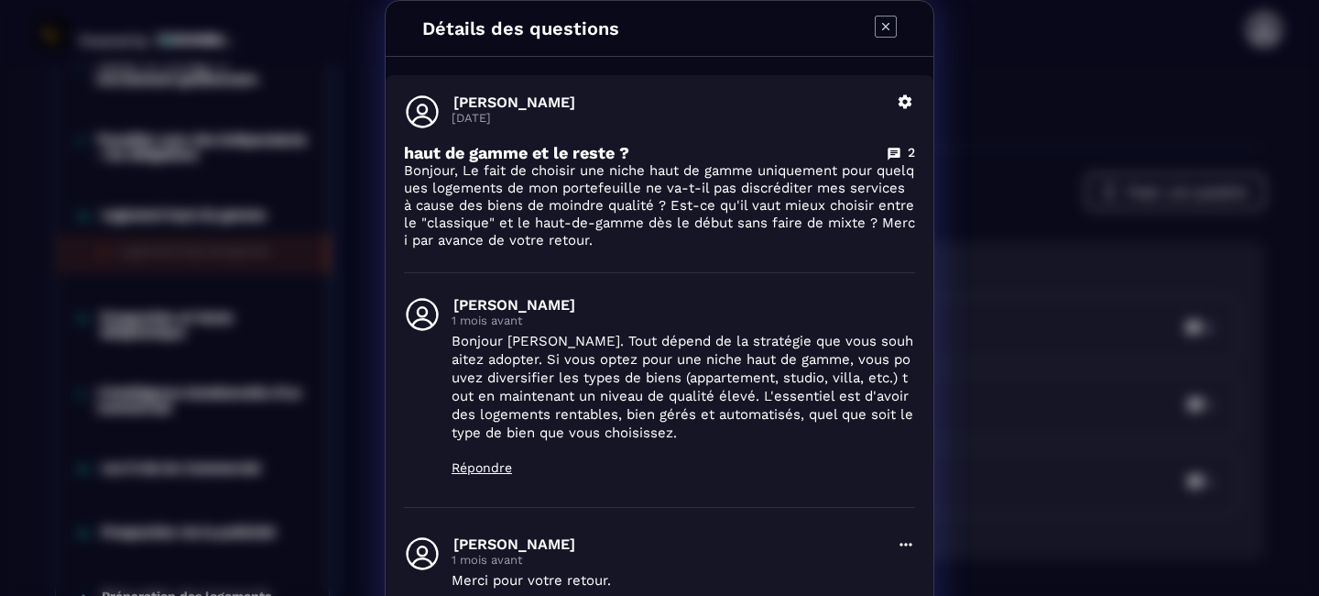
click at [877, 37] on icon "Modal window" at bounding box center [886, 27] width 22 height 22
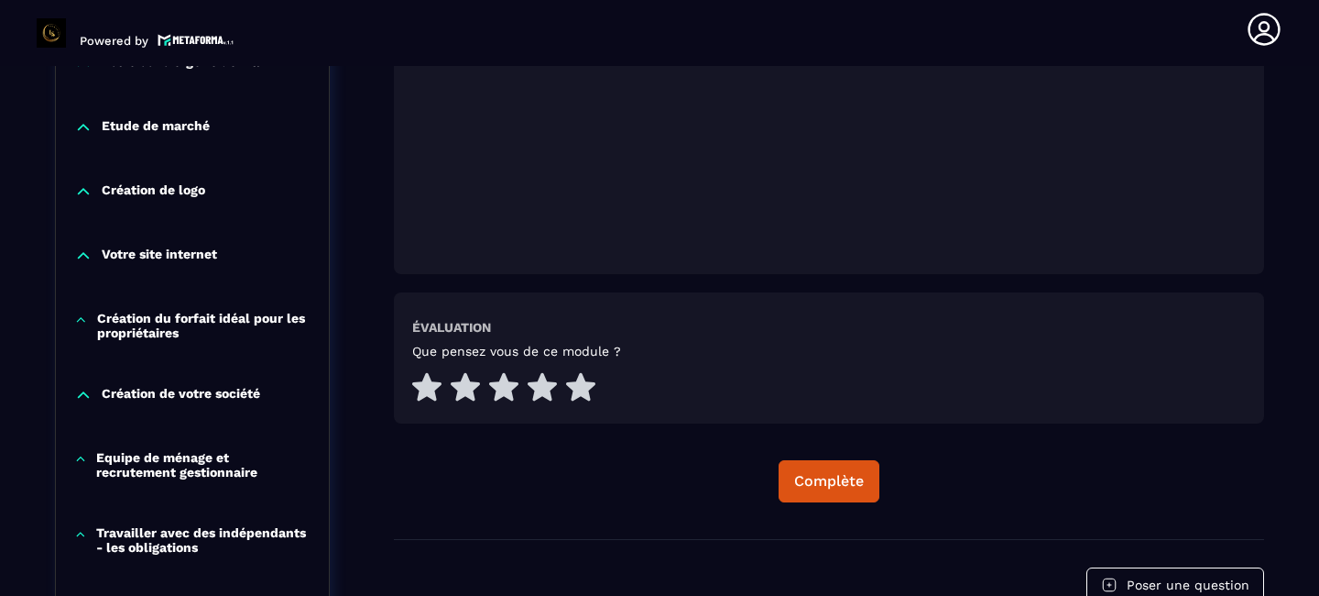
scroll to position [741, 0]
click at [429, 371] on icon at bounding box center [426, 385] width 29 height 28
click at [815, 471] on div "Complète" at bounding box center [829, 480] width 70 height 18
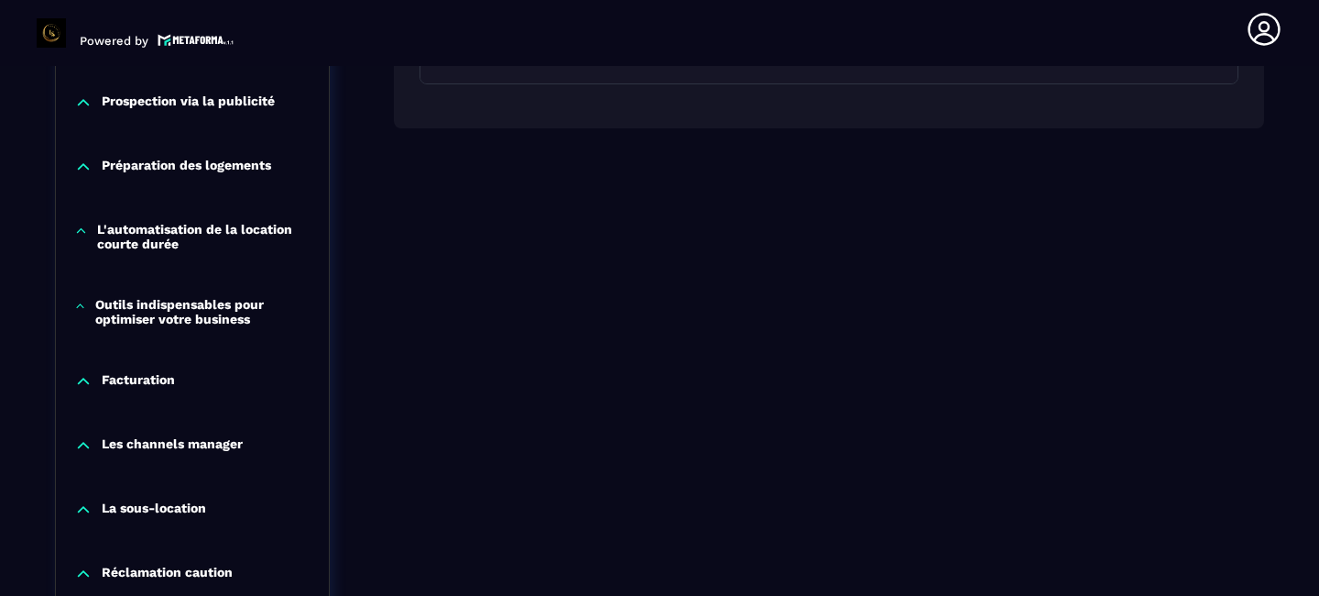
scroll to position [1565, 0]
